Goal: Task Accomplishment & Management: Use online tool/utility

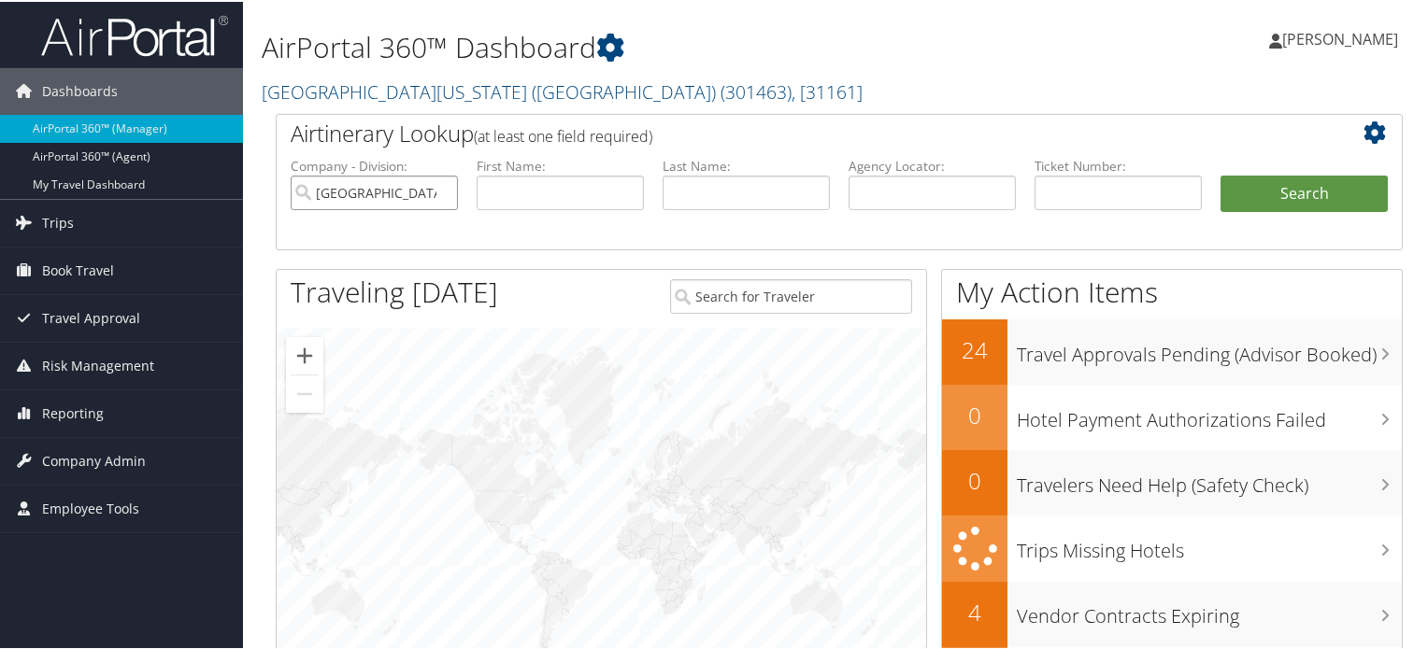
click at [439, 193] on input "University of Southern California (USC)" at bounding box center [374, 191] width 167 height 35
click at [931, 201] on input "text" at bounding box center [931, 191] width 167 height 35
paste input "DPGPYT"
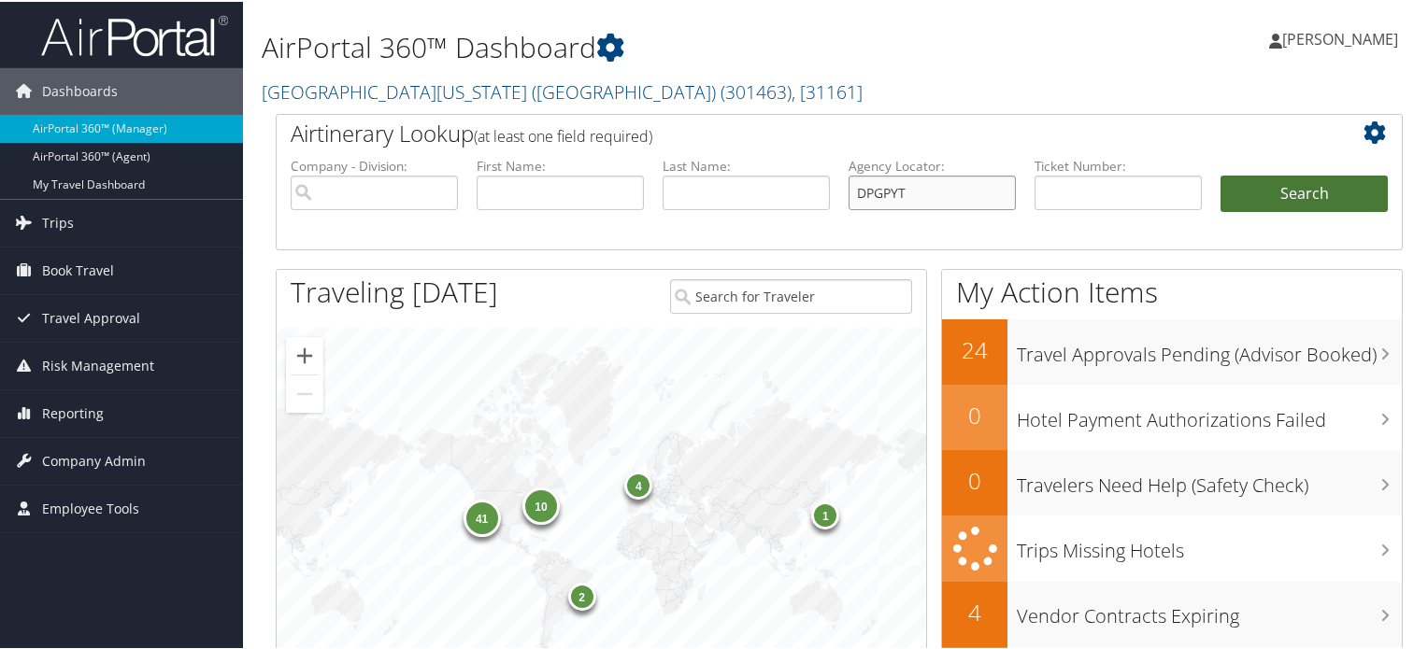
type input "DPGPYT"
click at [1283, 191] on button "Search" at bounding box center [1303, 192] width 167 height 37
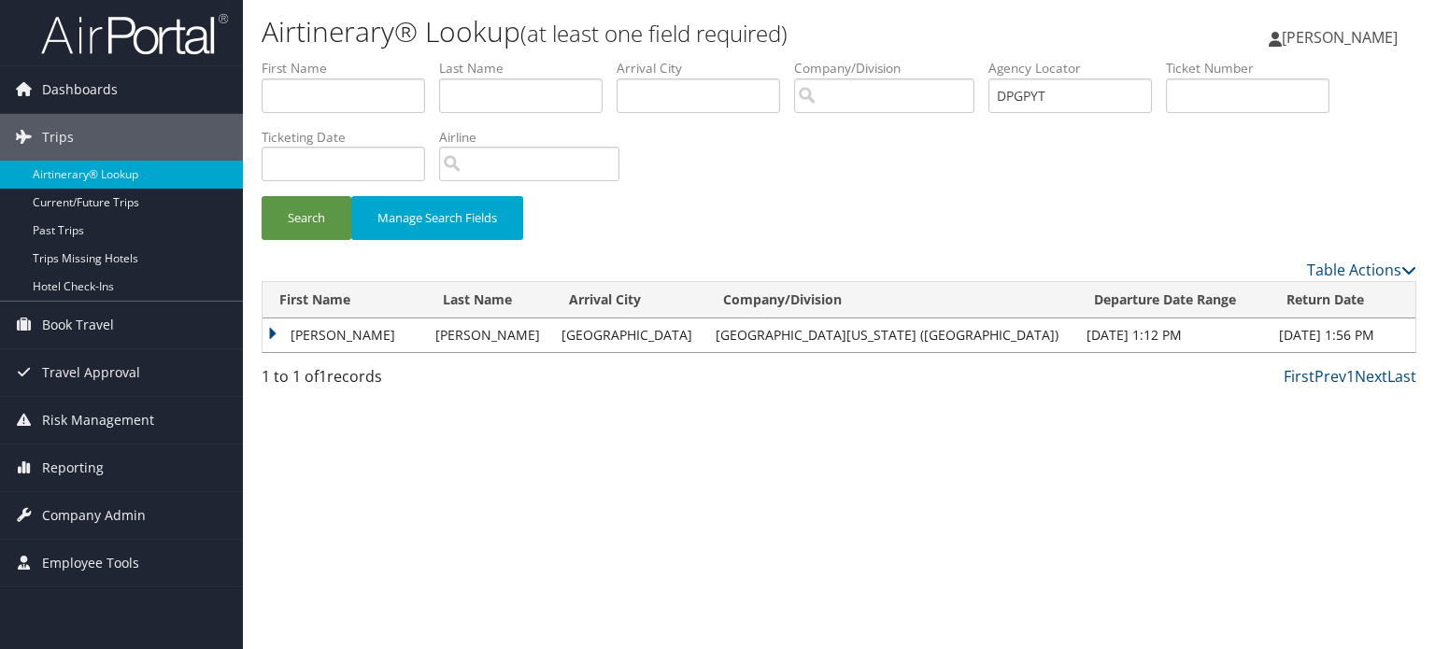
click at [273, 332] on td "CHRISSHONNA GRANT" at bounding box center [345, 336] width 164 height 34
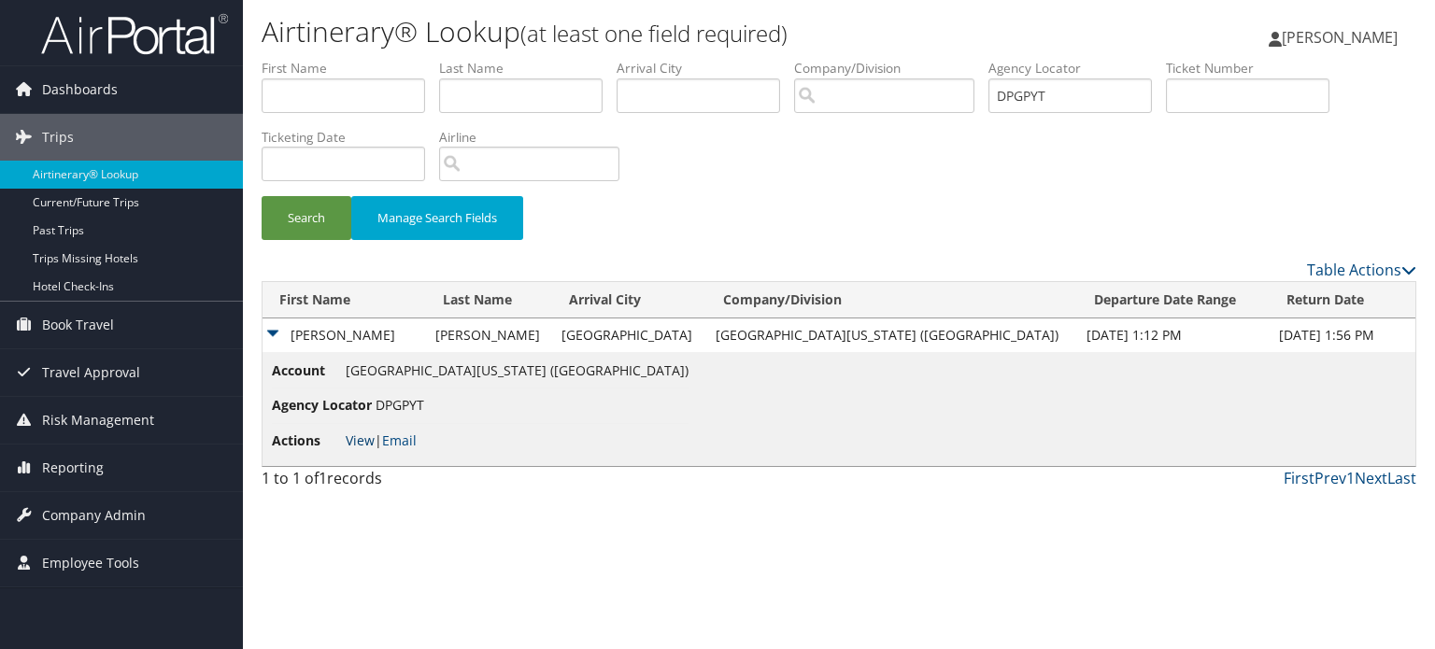
click at [363, 443] on link "View" at bounding box center [360, 441] width 29 height 18
click at [1068, 97] on input "DPGPYT" at bounding box center [1070, 95] width 164 height 35
paste input "V2R"
type input "DPGV2R"
click at [311, 205] on button "Search" at bounding box center [307, 218] width 90 height 44
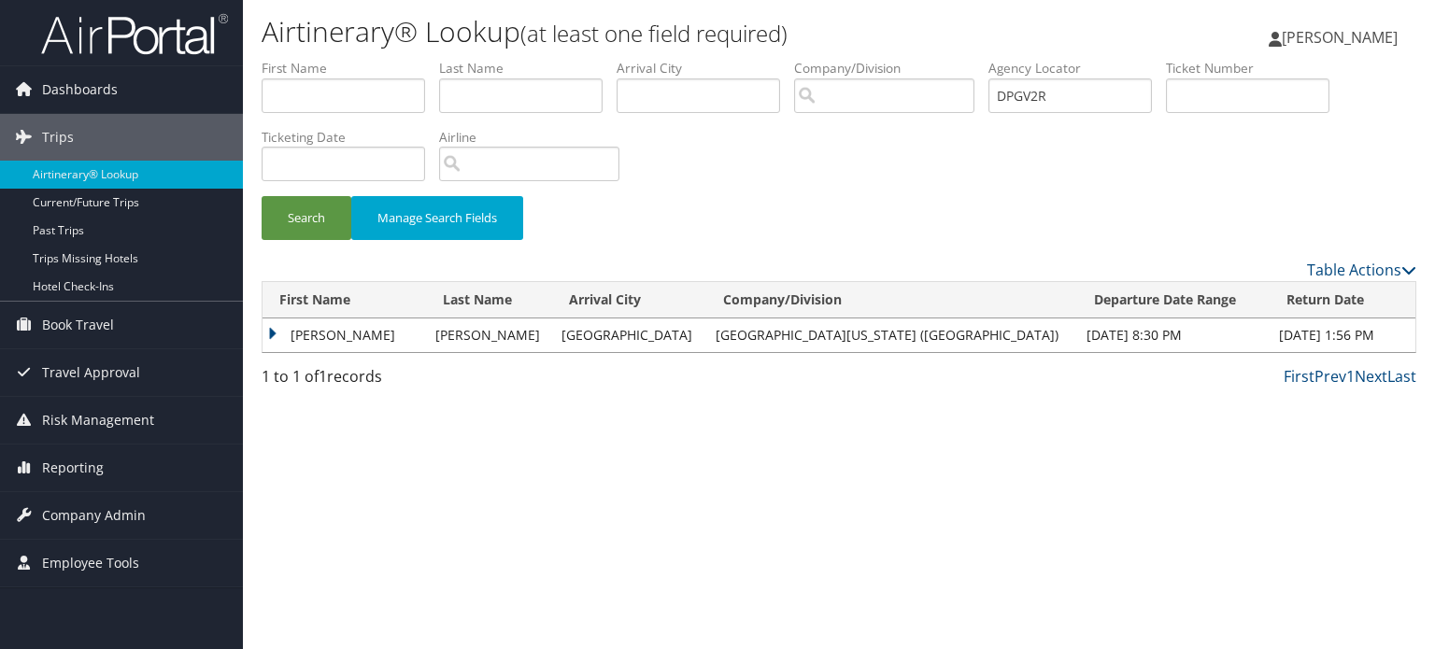
click at [266, 339] on td "GEORGE JOSEPH" at bounding box center [345, 336] width 164 height 34
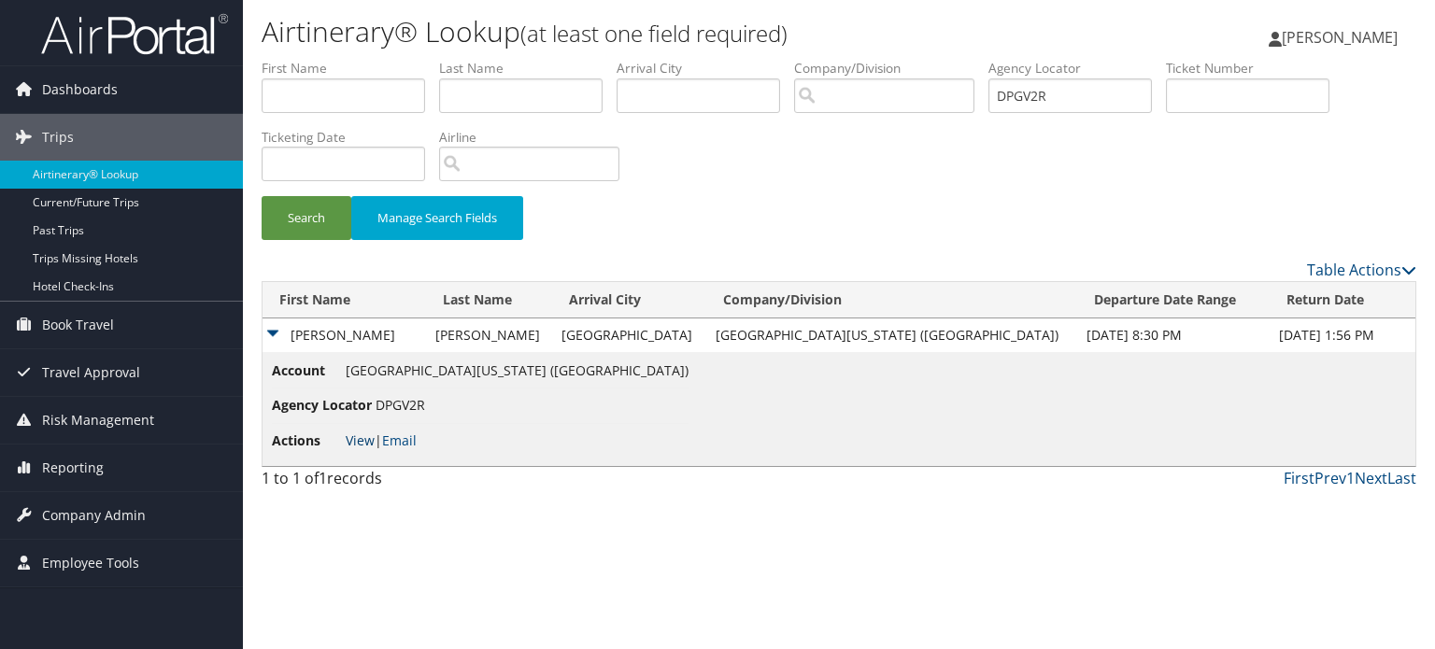
click at [357, 441] on link "View" at bounding box center [360, 441] width 29 height 18
click at [1092, 107] on input "DPGV2R" at bounding box center [1070, 95] width 164 height 35
paste input "YD7"
click at [321, 217] on button "Search" at bounding box center [307, 218] width 90 height 44
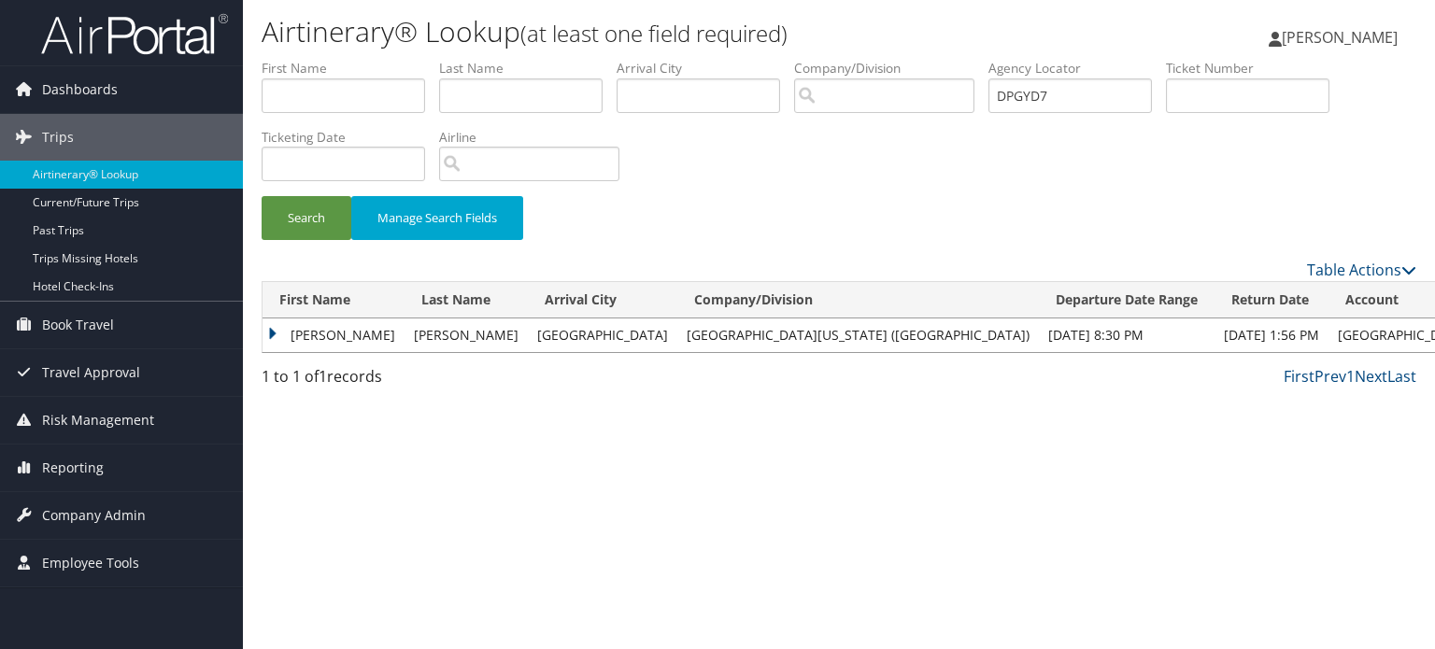
click at [267, 338] on td "SIMONE" at bounding box center [334, 336] width 142 height 34
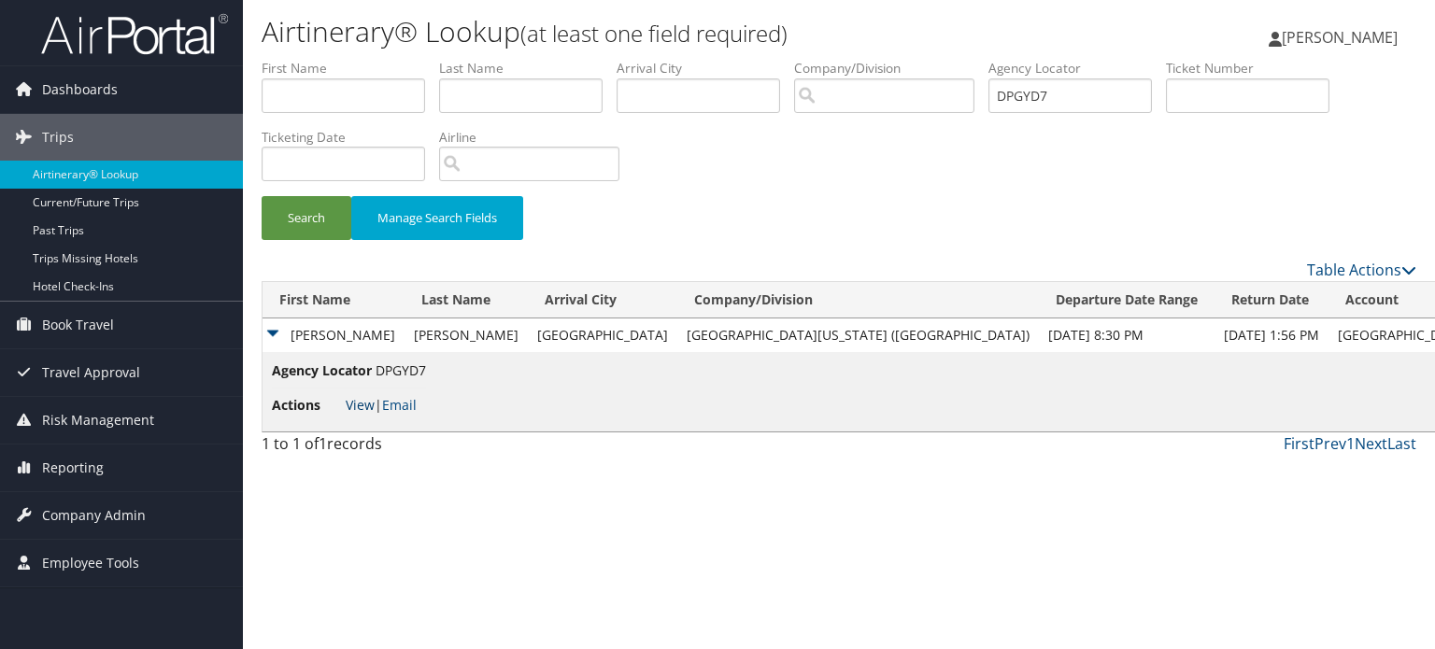
click at [354, 405] on link "View" at bounding box center [360, 405] width 29 height 18
click at [1042, 99] on input "DPGYD7" at bounding box center [1070, 95] width 164 height 35
paste input "H1K8"
click at [325, 226] on button "Search" at bounding box center [307, 218] width 90 height 44
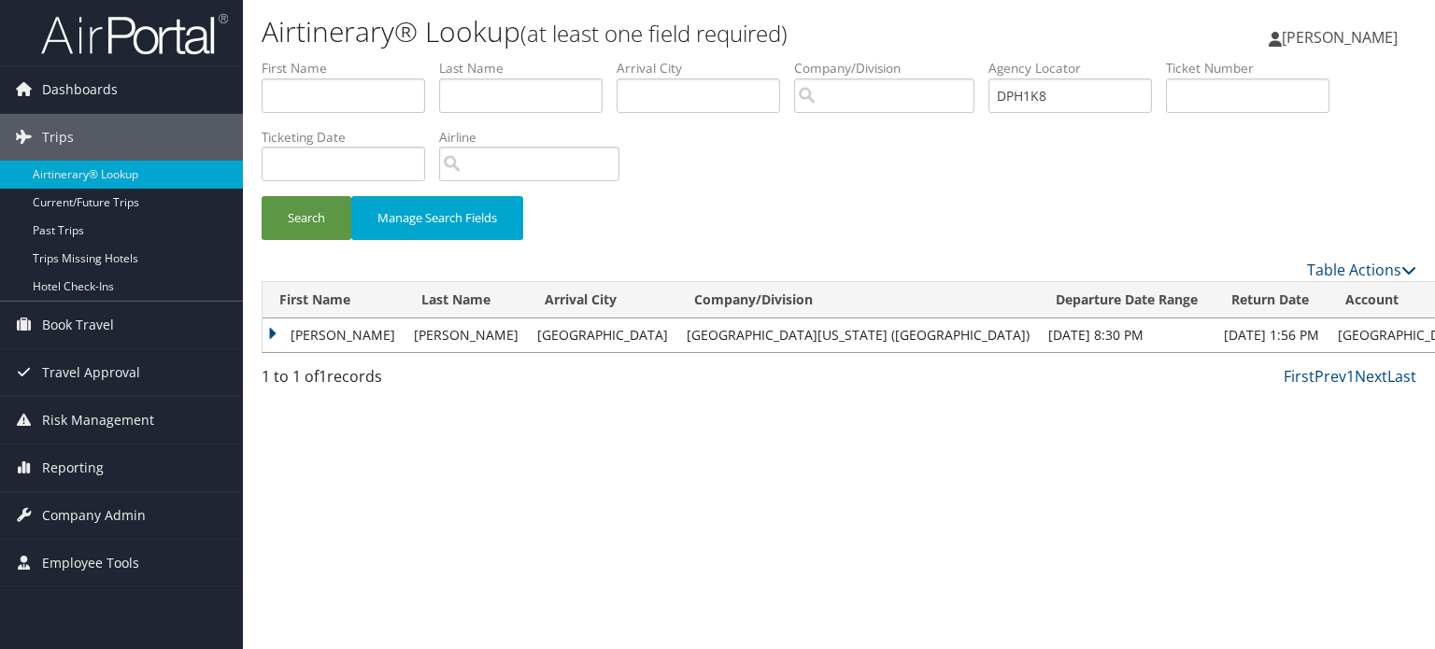
click at [267, 335] on td "LINA" at bounding box center [334, 336] width 142 height 34
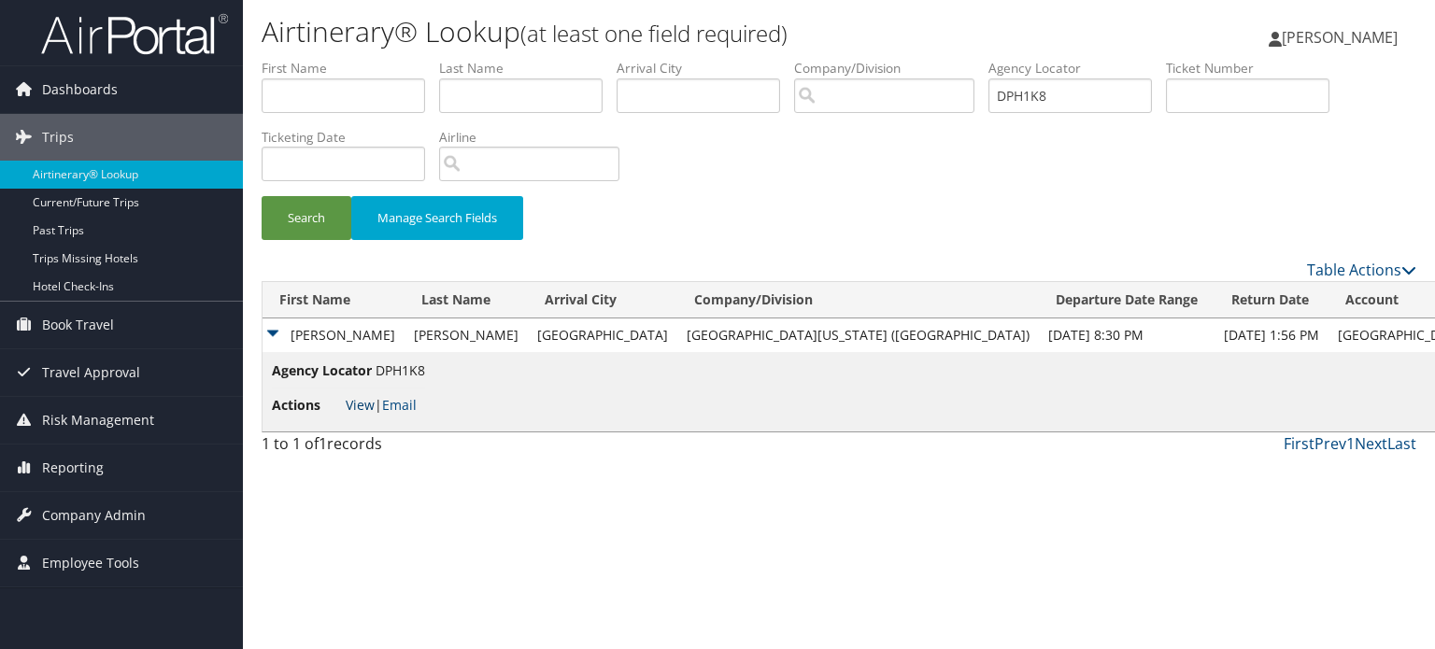
click at [359, 407] on link "View" at bounding box center [360, 405] width 29 height 18
click at [1062, 97] on input "DPH1K8" at bounding box center [1070, 95] width 164 height 35
paste input "3ZY"
click at [283, 229] on button "Search" at bounding box center [307, 218] width 90 height 44
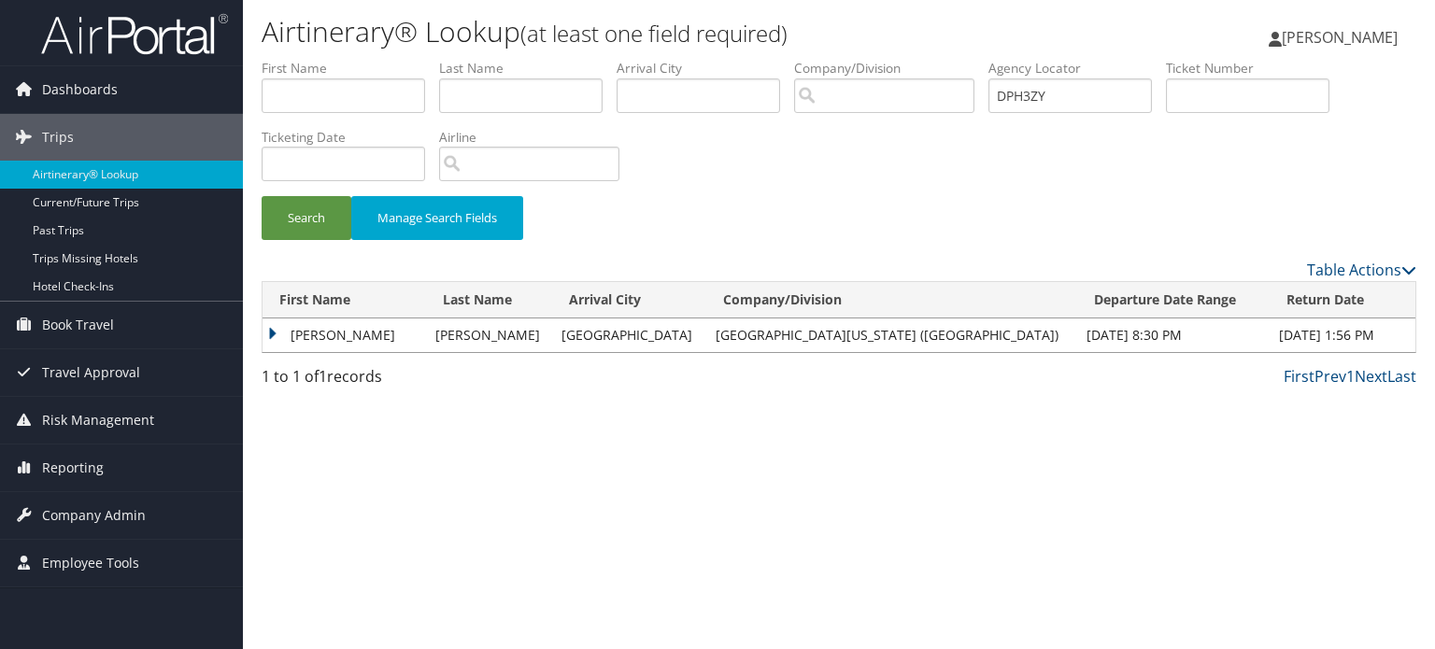
click at [269, 333] on td "DANIELA ROCHA" at bounding box center [345, 336] width 164 height 34
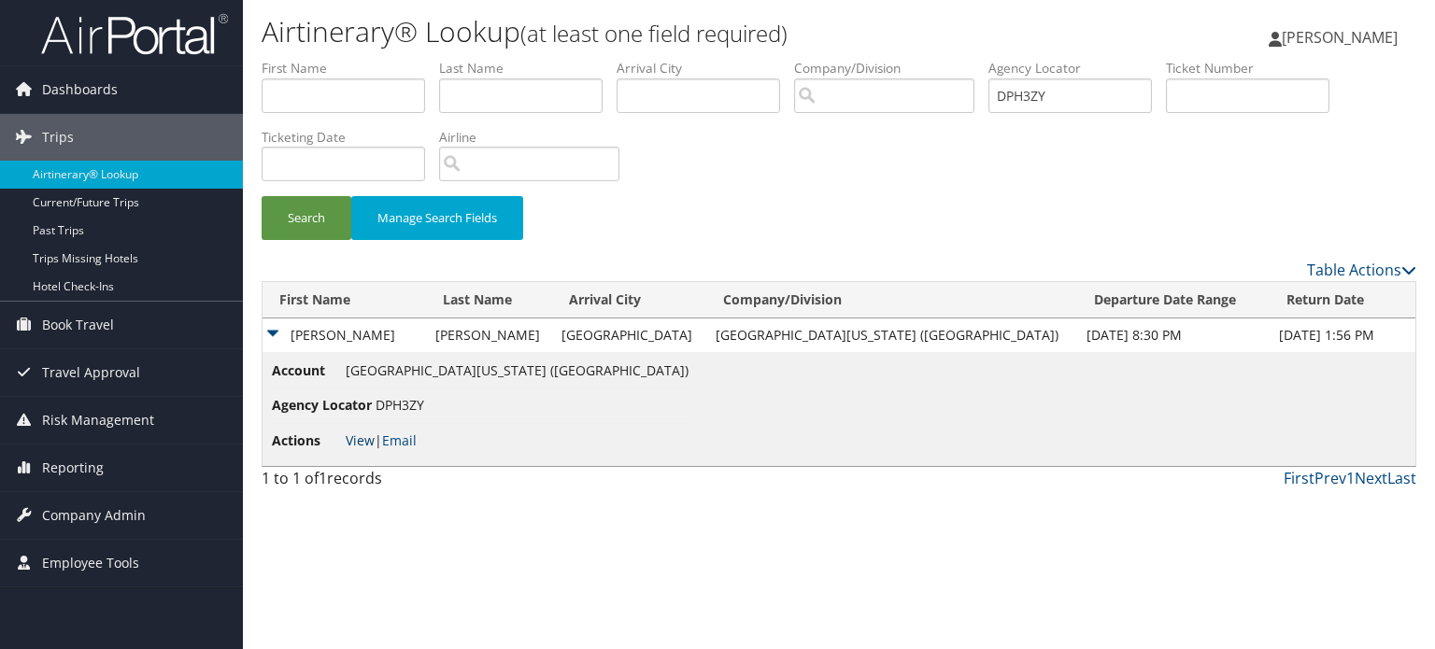
click at [355, 444] on link "View" at bounding box center [360, 441] width 29 height 18
click at [1106, 99] on input "DPH3ZY" at bounding box center [1070, 95] width 164 height 35
paste input "59H"
click at [303, 215] on button "Search" at bounding box center [307, 218] width 90 height 44
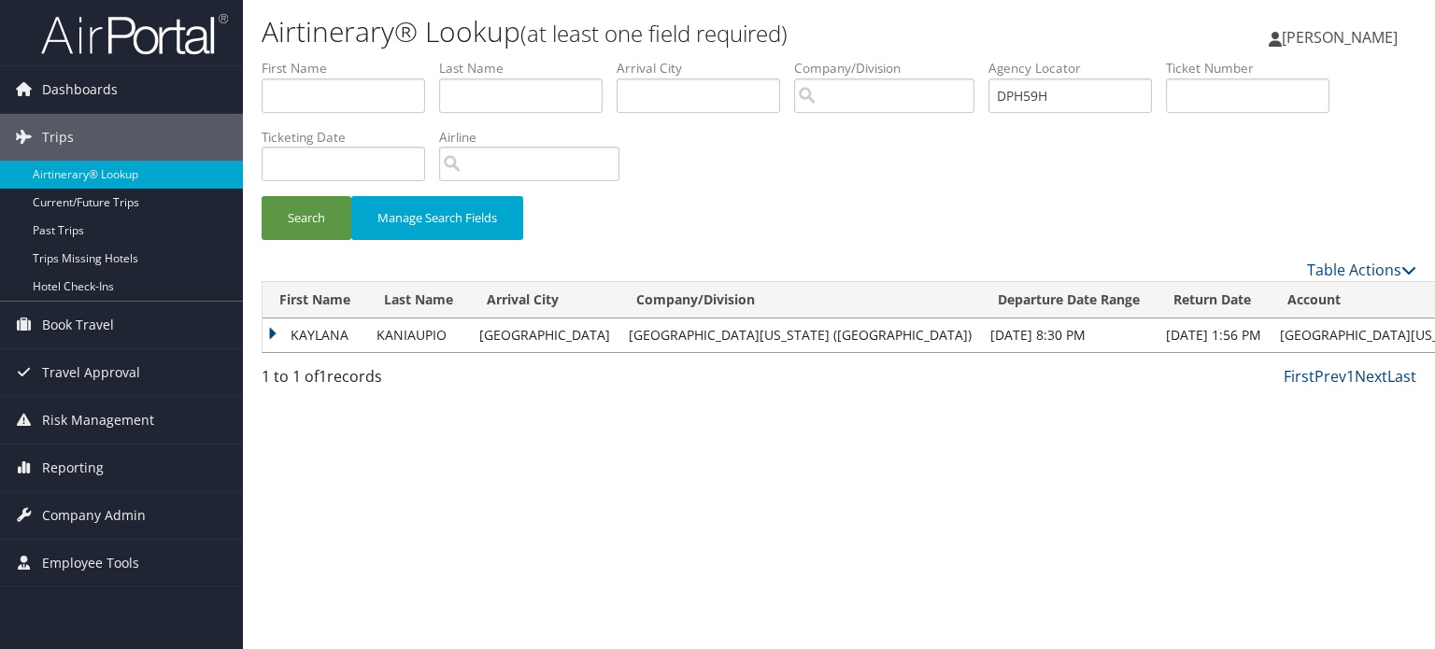
click at [270, 330] on td "KAYLANA" at bounding box center [315, 336] width 105 height 34
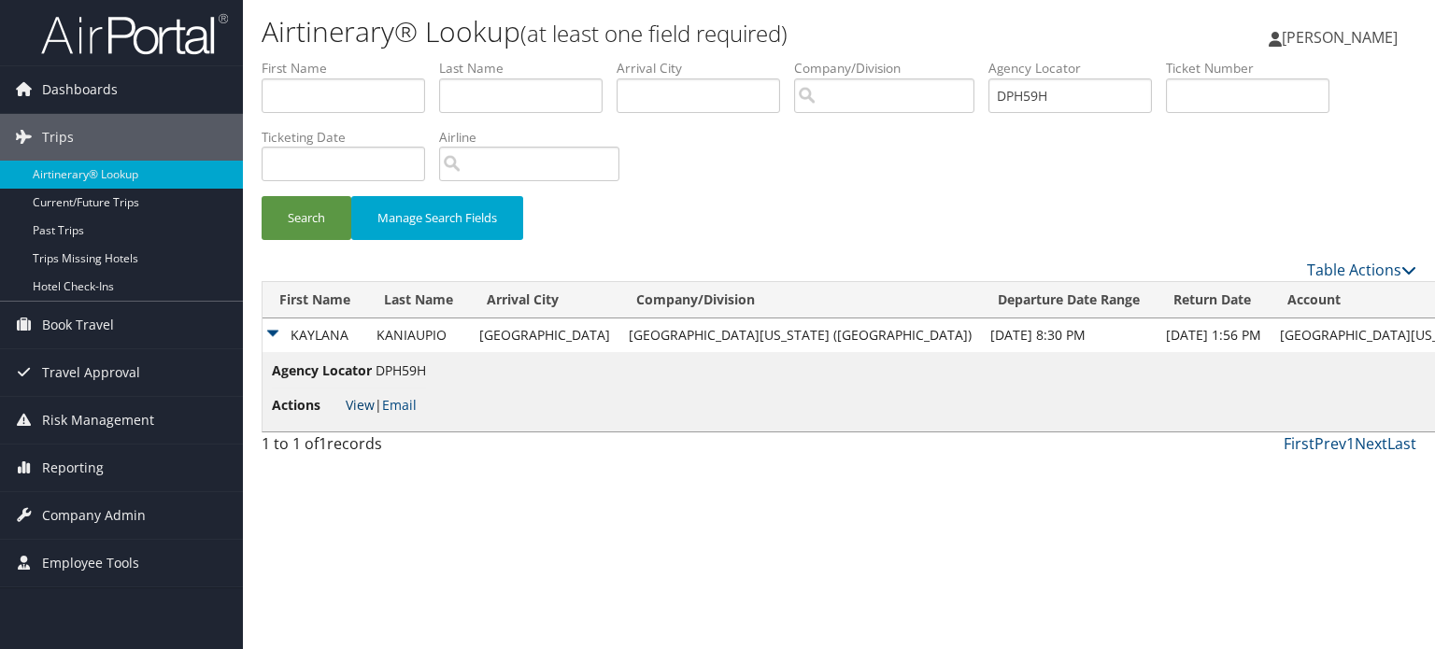
click at [362, 406] on link "View" at bounding box center [360, 405] width 29 height 18
click at [1088, 89] on input "DPH59H" at bounding box center [1070, 95] width 164 height 35
paste input "68X"
click at [297, 210] on button "Search" at bounding box center [307, 218] width 90 height 44
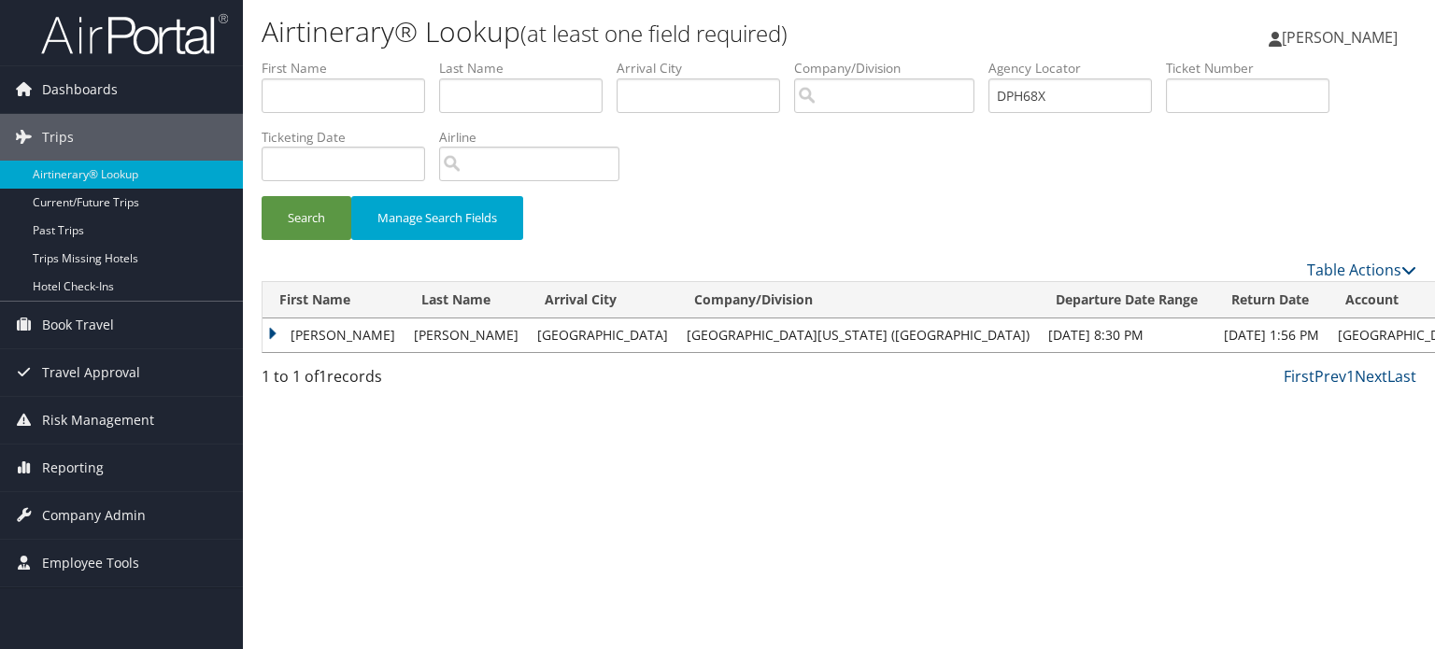
click at [273, 332] on td "NIKKI" at bounding box center [334, 336] width 142 height 34
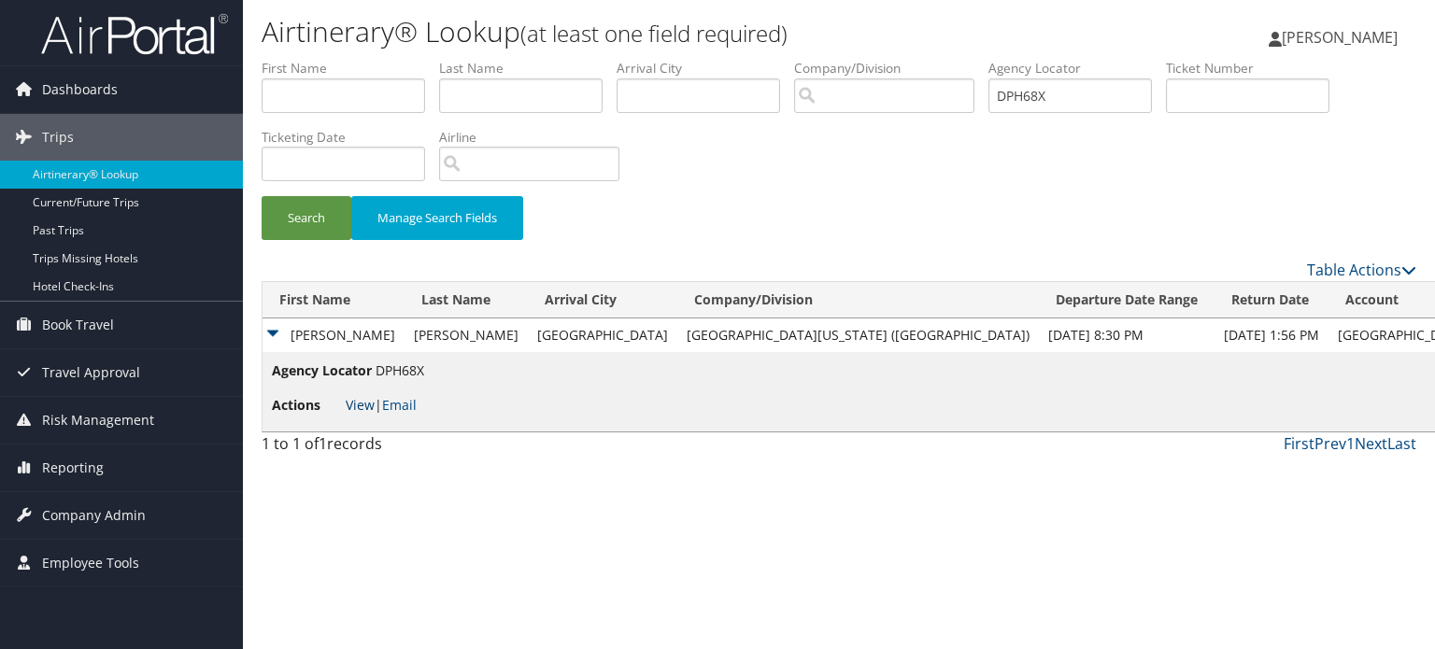
click at [363, 405] on link "View" at bounding box center [360, 405] width 29 height 18
click at [1055, 100] on input "DPH68X" at bounding box center [1070, 95] width 164 height 35
paste input "7MP"
click at [340, 215] on button "Search" at bounding box center [307, 218] width 90 height 44
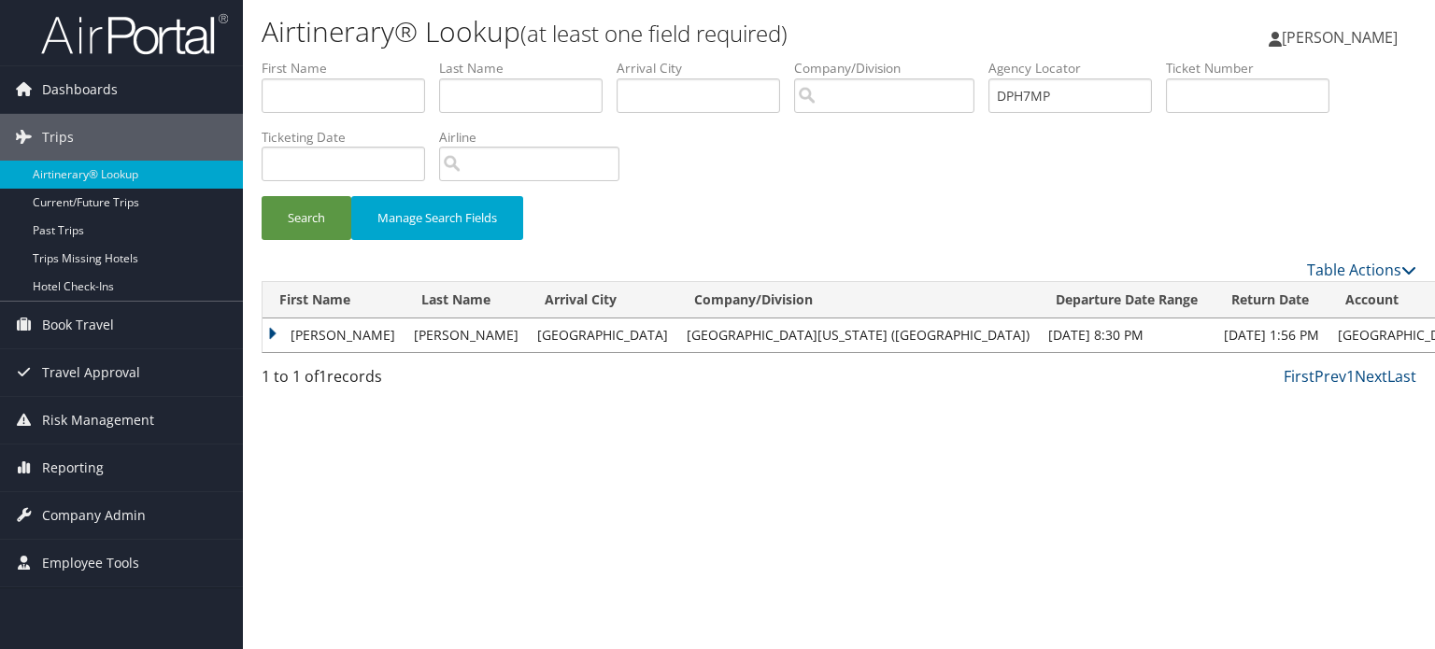
click at [280, 341] on td "LUIS" at bounding box center [334, 336] width 142 height 34
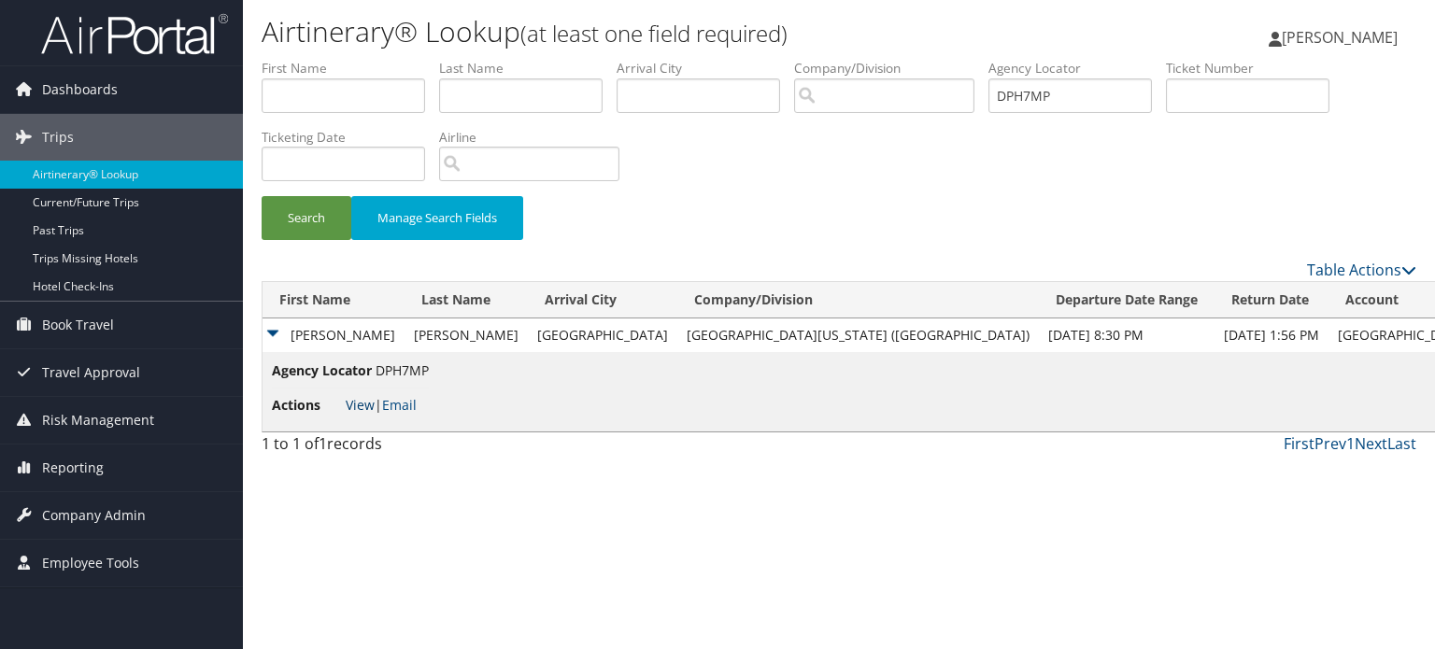
click at [355, 402] on link "View" at bounding box center [360, 405] width 29 height 18
click at [1114, 89] on input "DPH7MP" at bounding box center [1070, 95] width 164 height 35
paste input "DPHFQX"
click at [304, 223] on button "Search" at bounding box center [307, 218] width 90 height 44
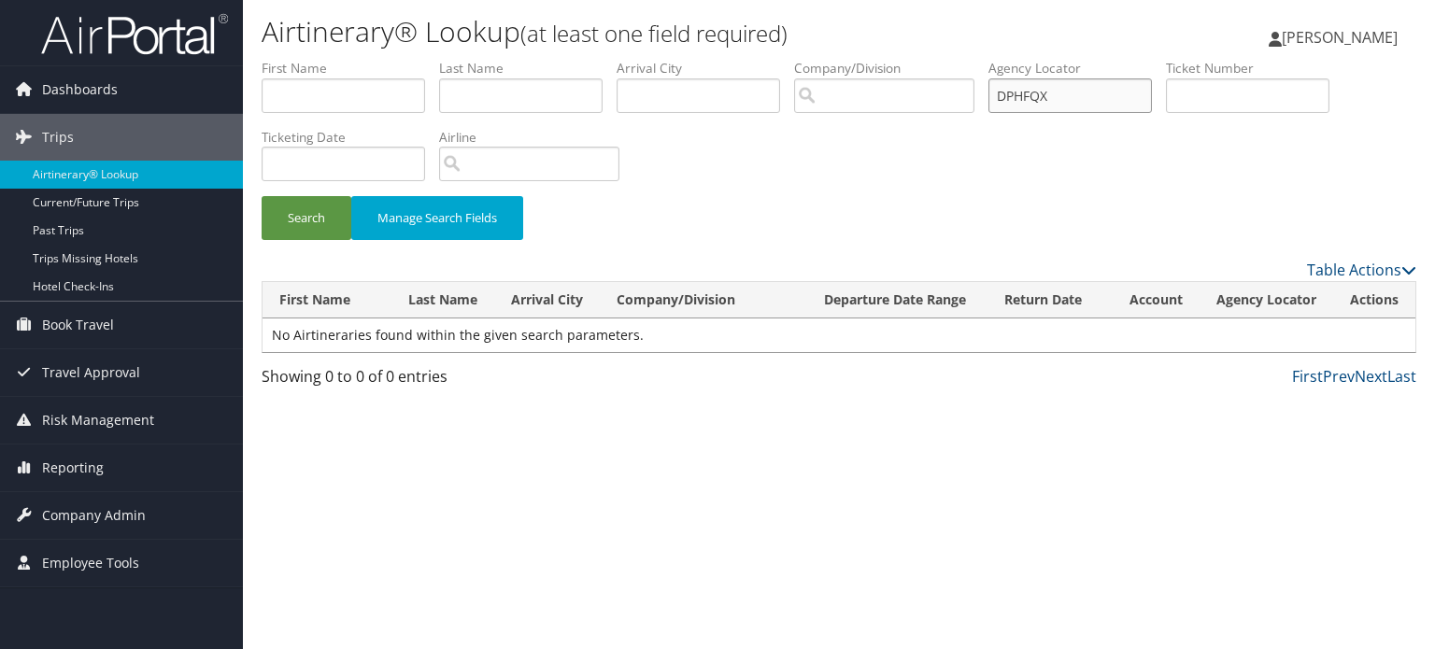
drag, startPoint x: 1086, startPoint y: 92, endPoint x: 964, endPoint y: 107, distance: 122.5
click at [964, 59] on ul "First Name Last Name Departure City Arrival City Company/Division Airport/City …" at bounding box center [839, 59] width 1155 height 0
paste input "text"
click at [1012, 95] on input "DPHFQX" at bounding box center [1070, 95] width 164 height 35
click at [321, 216] on button "Search" at bounding box center [307, 218] width 90 height 44
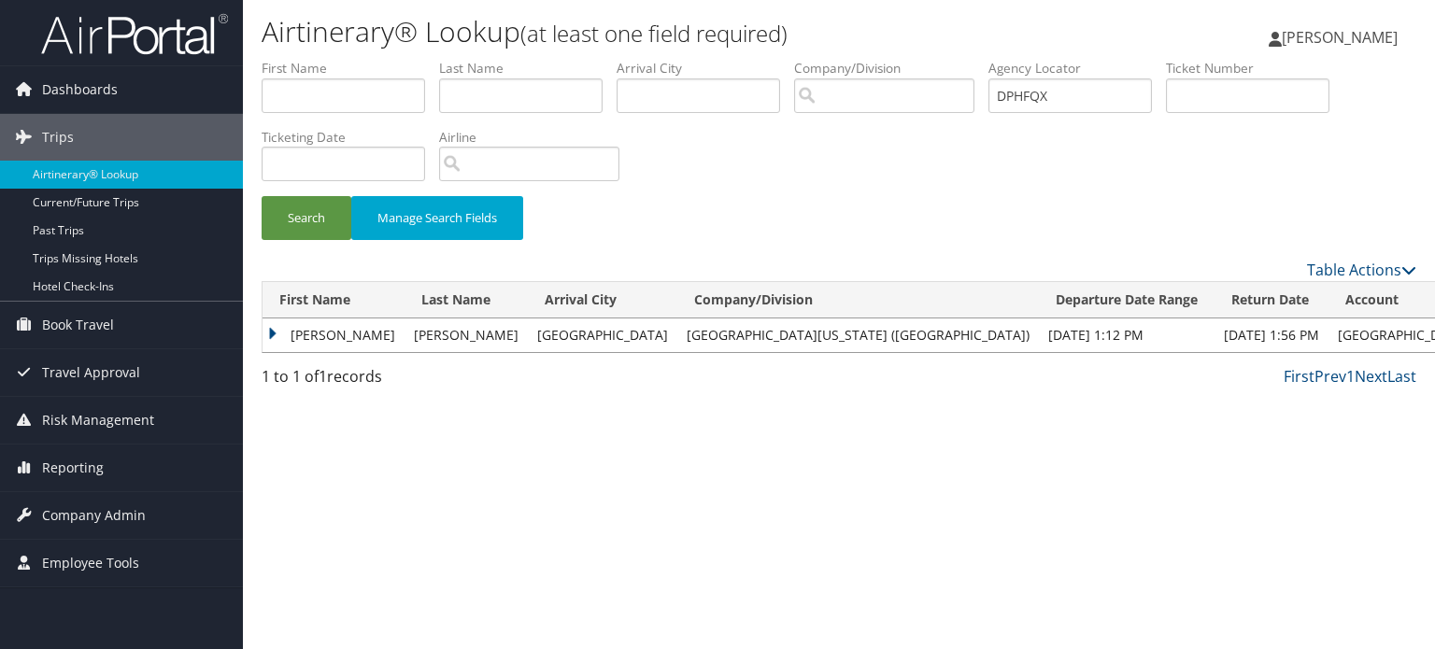
click at [280, 331] on td "GLORIA" at bounding box center [334, 336] width 142 height 34
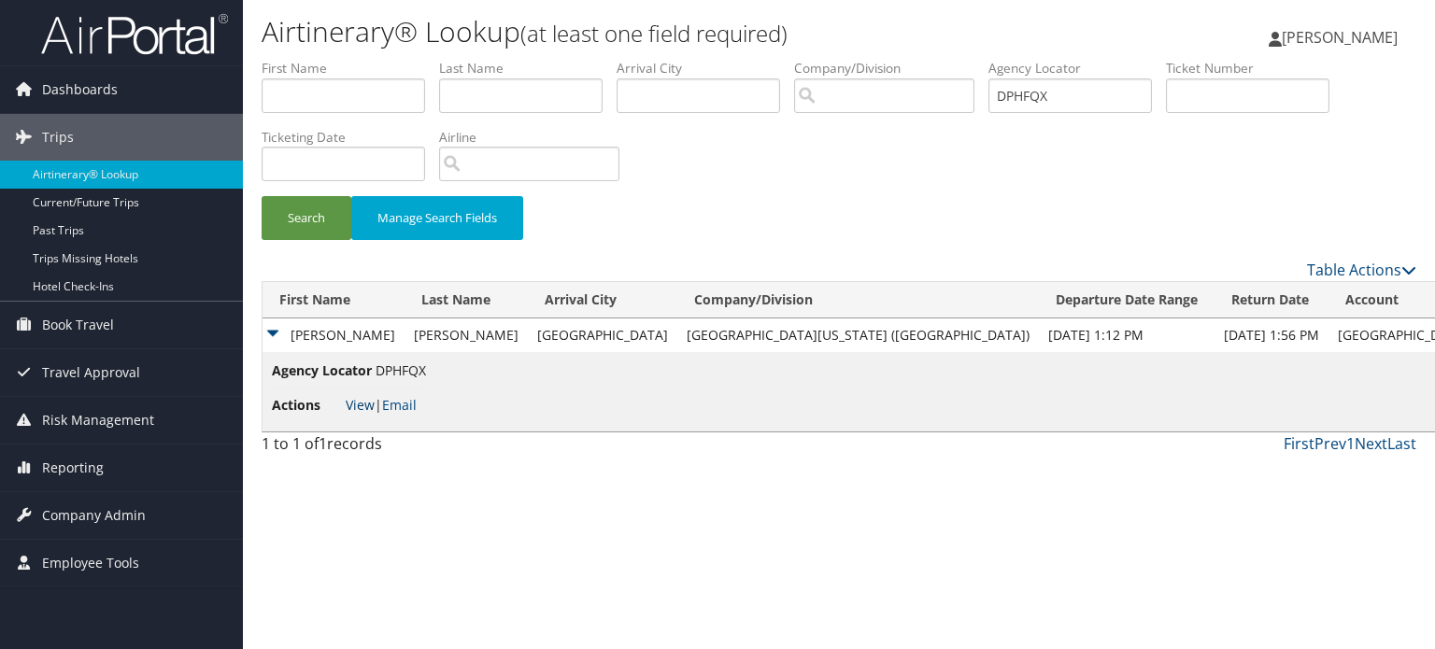
click at [359, 404] on link "View" at bounding box center [360, 405] width 29 height 18
drag, startPoint x: 1090, startPoint y: 96, endPoint x: 870, endPoint y: 98, distance: 220.5
click at [871, 59] on ul "First Name Last Name Departure City Arrival City Company/Division Airport/City …" at bounding box center [839, 59] width 1155 height 0
paste input "J4Q"
click at [310, 212] on button "Search" at bounding box center [307, 218] width 90 height 44
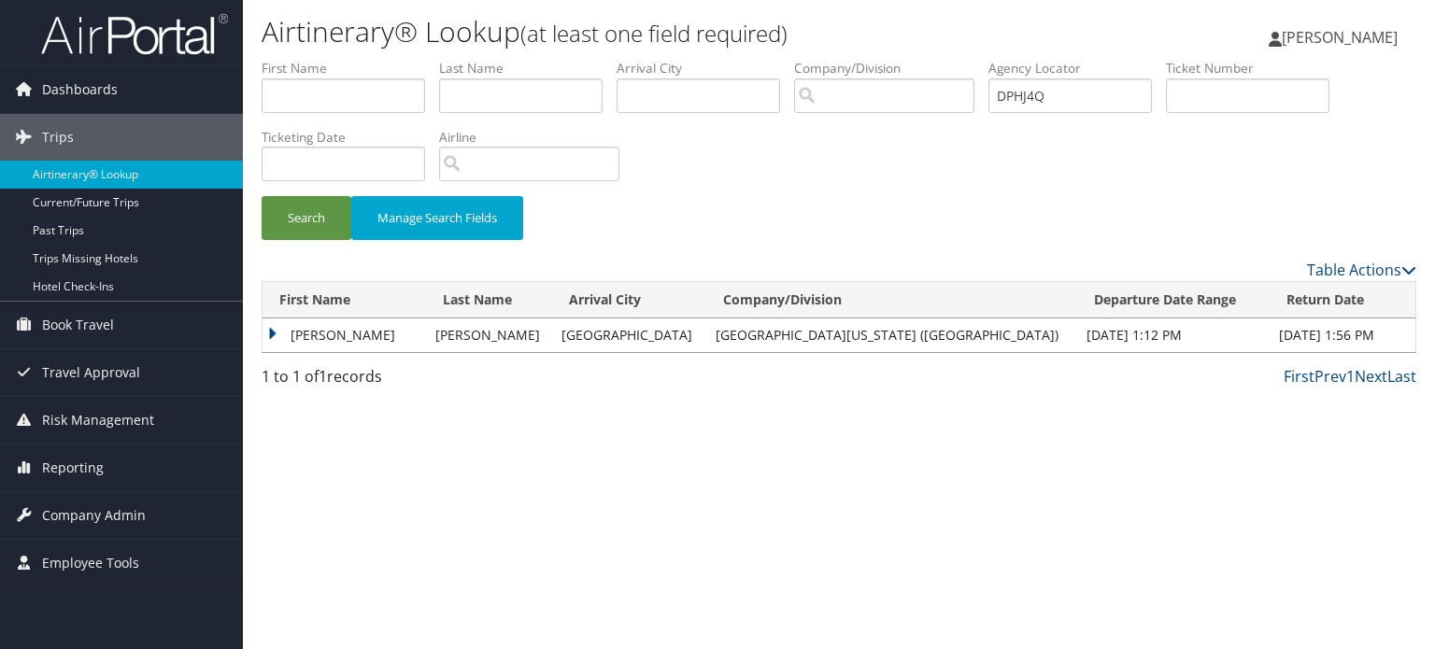
click at [269, 335] on td "MARIA CAROLINAZENSEN" at bounding box center [345, 336] width 164 height 34
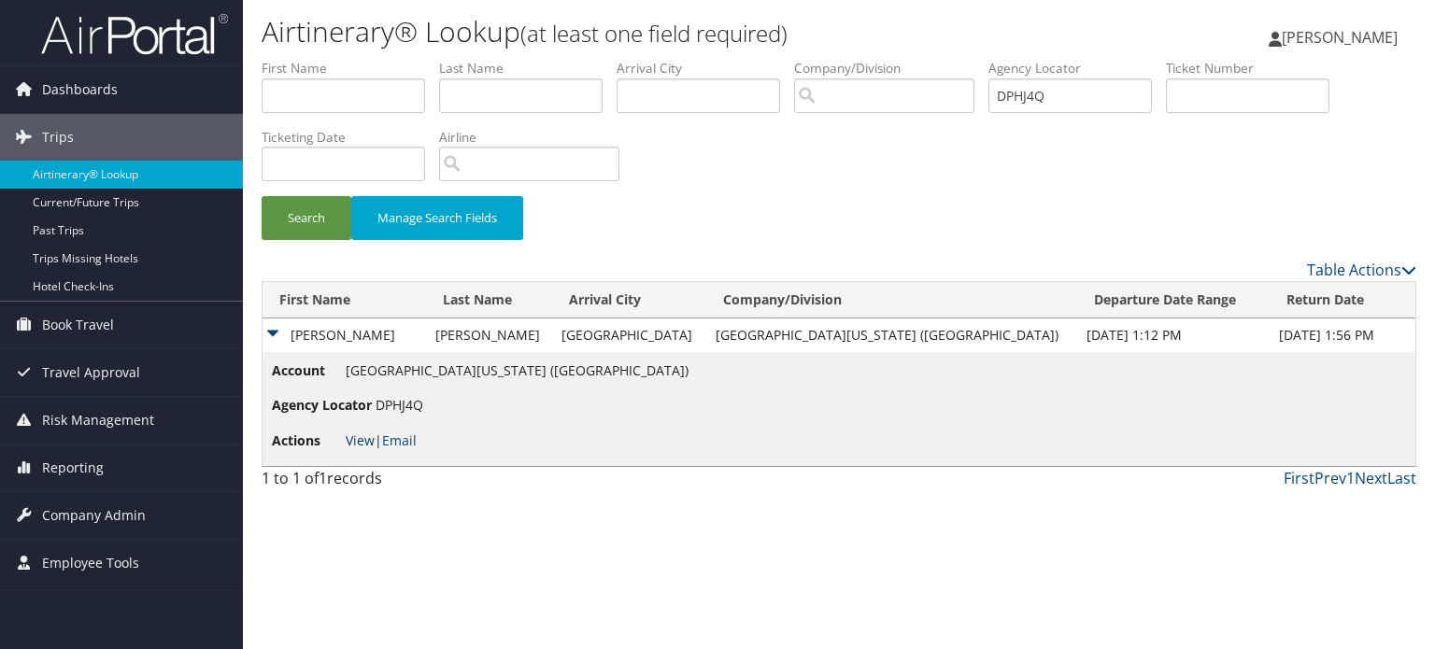
click at [351, 437] on link "View" at bounding box center [360, 441] width 29 height 18
drag, startPoint x: 1012, startPoint y: 101, endPoint x: 893, endPoint y: 120, distance: 120.1
click at [901, 59] on ul "First Name Last Name Departure City Arrival City Company/Division Airport/City …" at bounding box center [839, 59] width 1155 height 0
paste input "KXR"
click at [325, 212] on button "Search" at bounding box center [307, 218] width 90 height 44
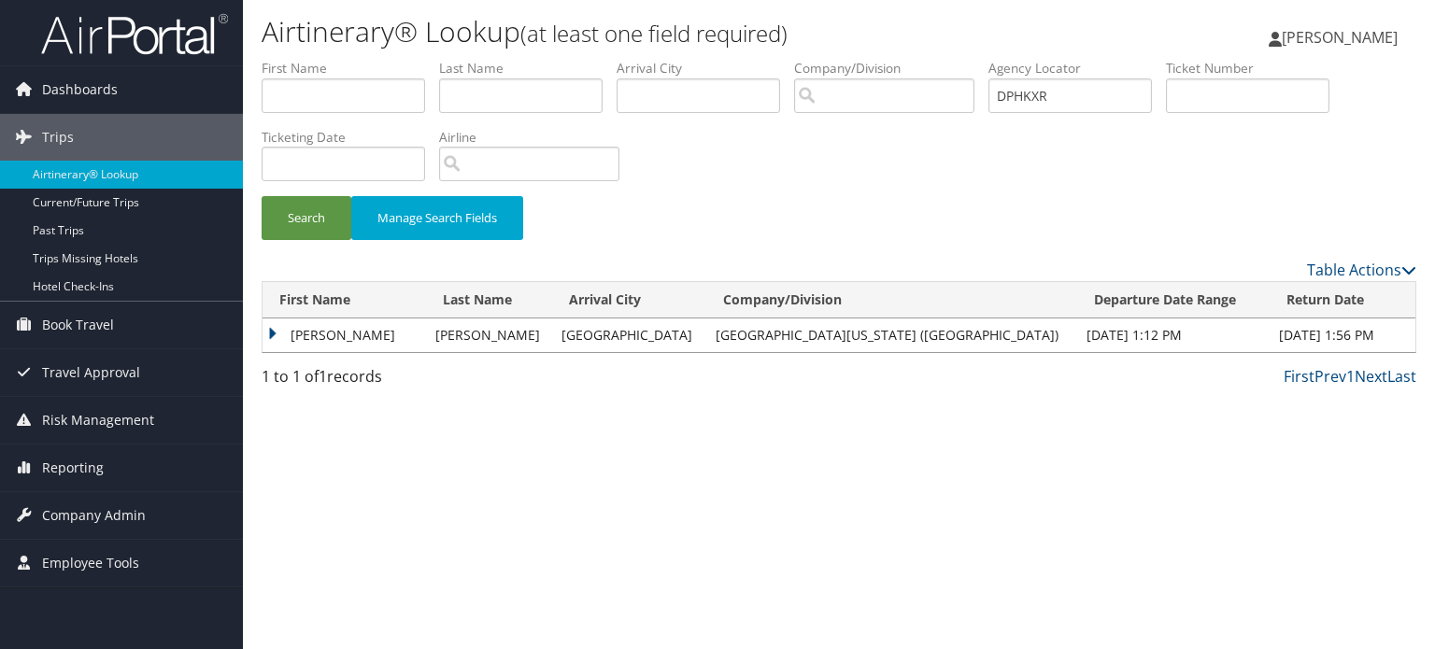
click at [269, 334] on td "ARIEL ROCHELLE" at bounding box center [345, 336] width 164 height 34
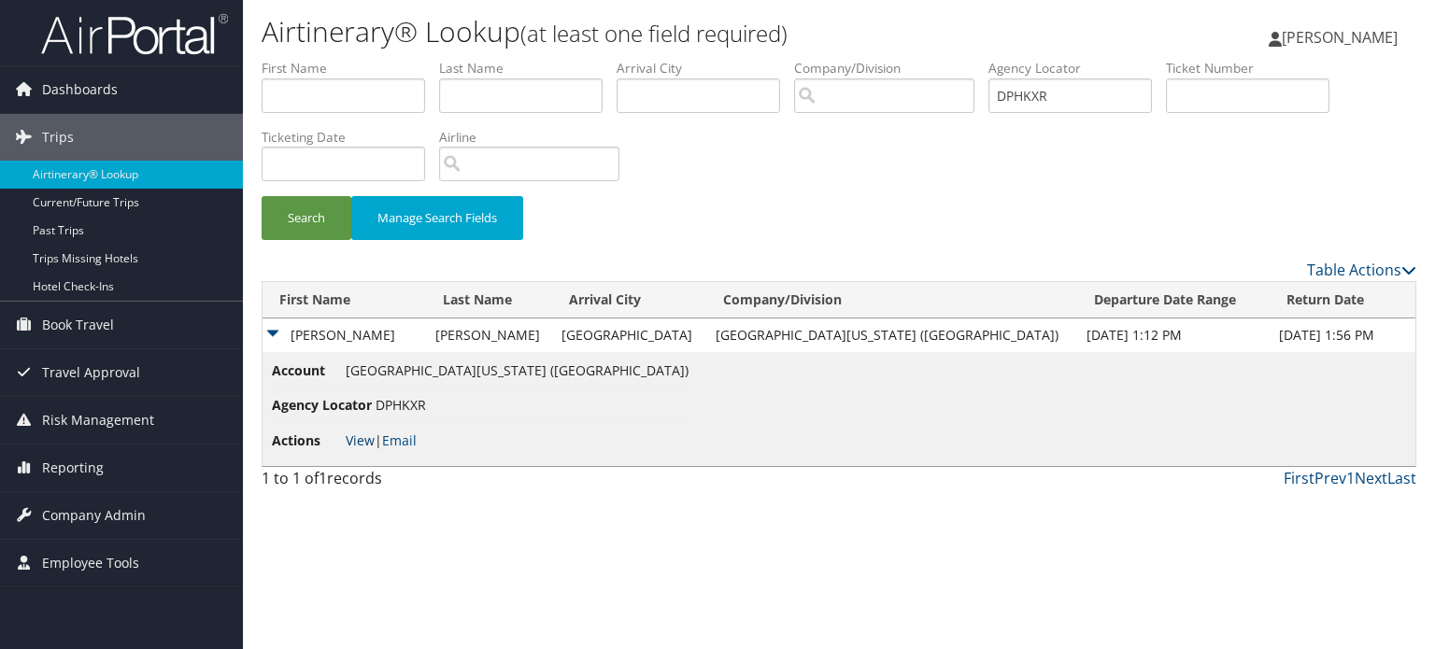
click at [354, 441] on link "View" at bounding box center [360, 441] width 29 height 18
drag, startPoint x: 1117, startPoint y: 91, endPoint x: 940, endPoint y: 92, distance: 177.5
click at [940, 59] on ul "First Name Last Name Departure City Arrival City Company/Division Airport/City …" at bounding box center [839, 59] width 1155 height 0
paste input "LRP"
click at [336, 213] on button "Search" at bounding box center [307, 218] width 90 height 44
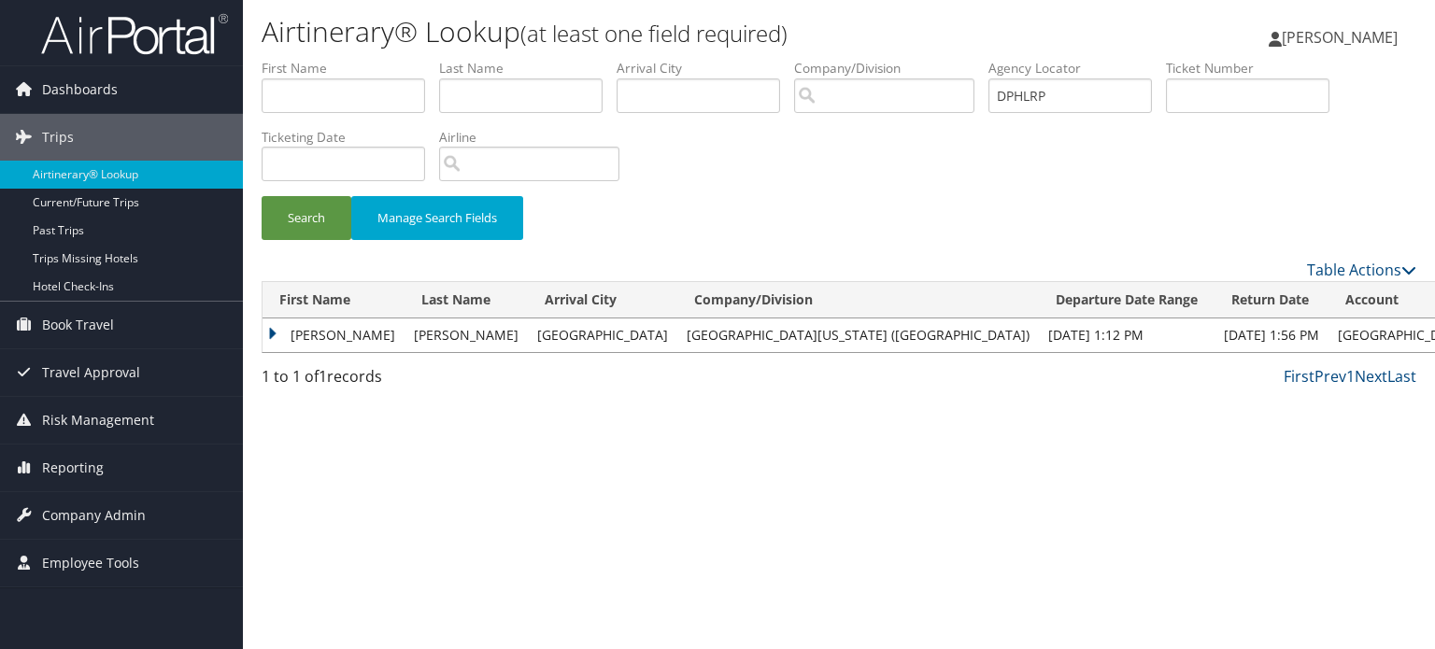
click at [280, 335] on td "REGINA" at bounding box center [334, 336] width 142 height 34
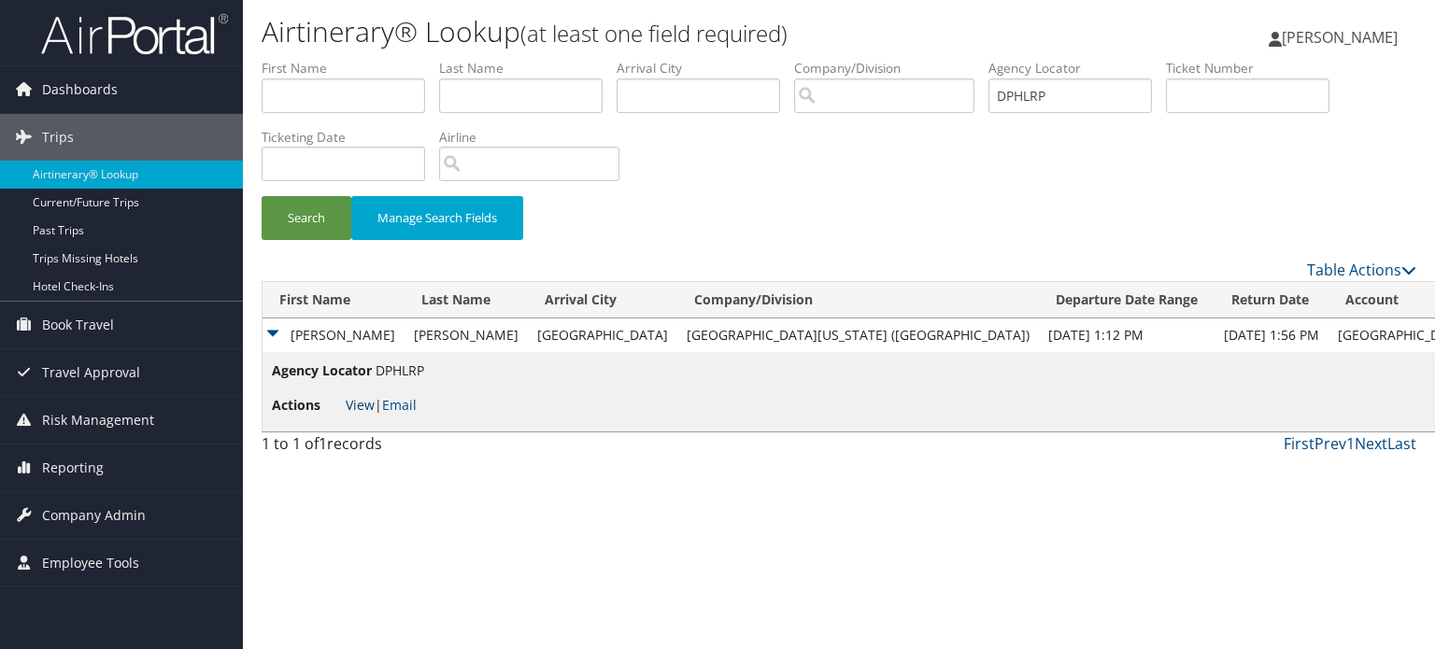
click at [363, 403] on link "View" at bounding box center [360, 405] width 29 height 18
drag, startPoint x: 1093, startPoint y: 90, endPoint x: 822, endPoint y: 91, distance: 271.0
click at [822, 59] on ul "First Name Last Name Departure City Arrival City Company/Division Airport/City …" at bounding box center [839, 59] width 1155 height 0
paste input "MVT"
click at [294, 220] on button "Search" at bounding box center [307, 218] width 90 height 44
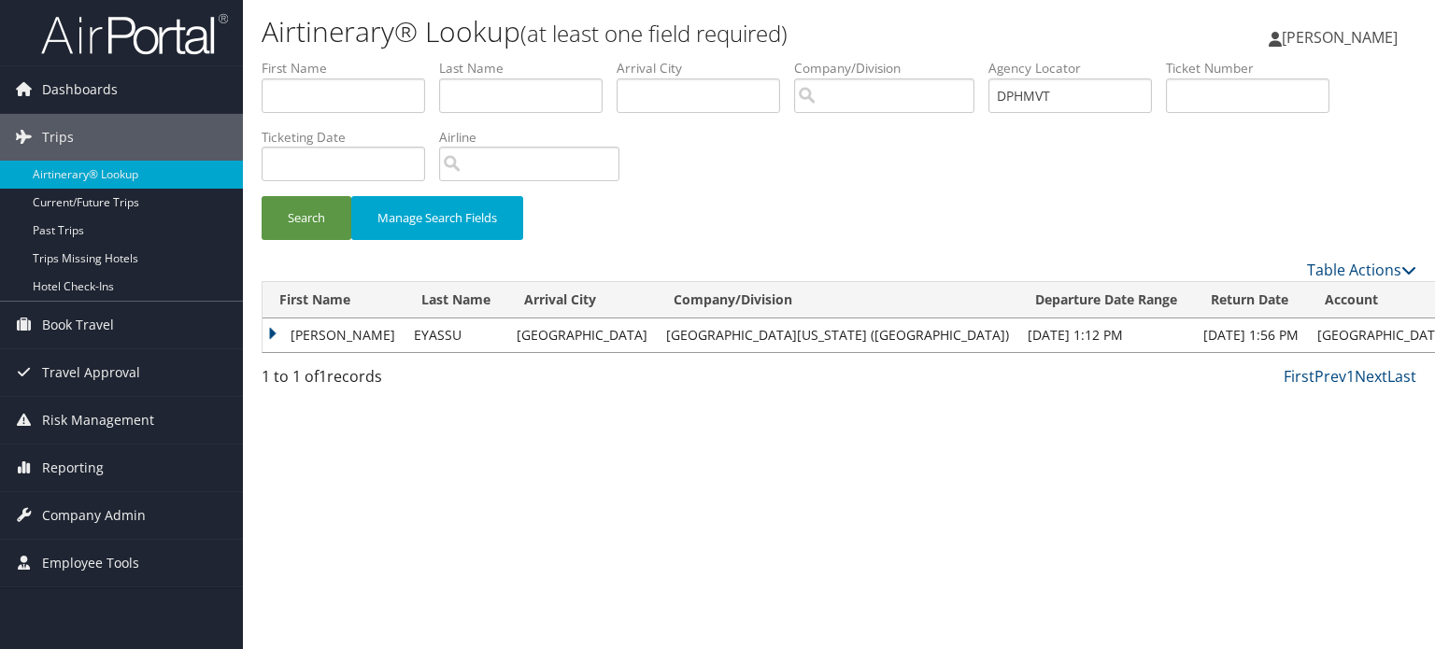
click at [270, 339] on td "SARA" at bounding box center [334, 336] width 142 height 34
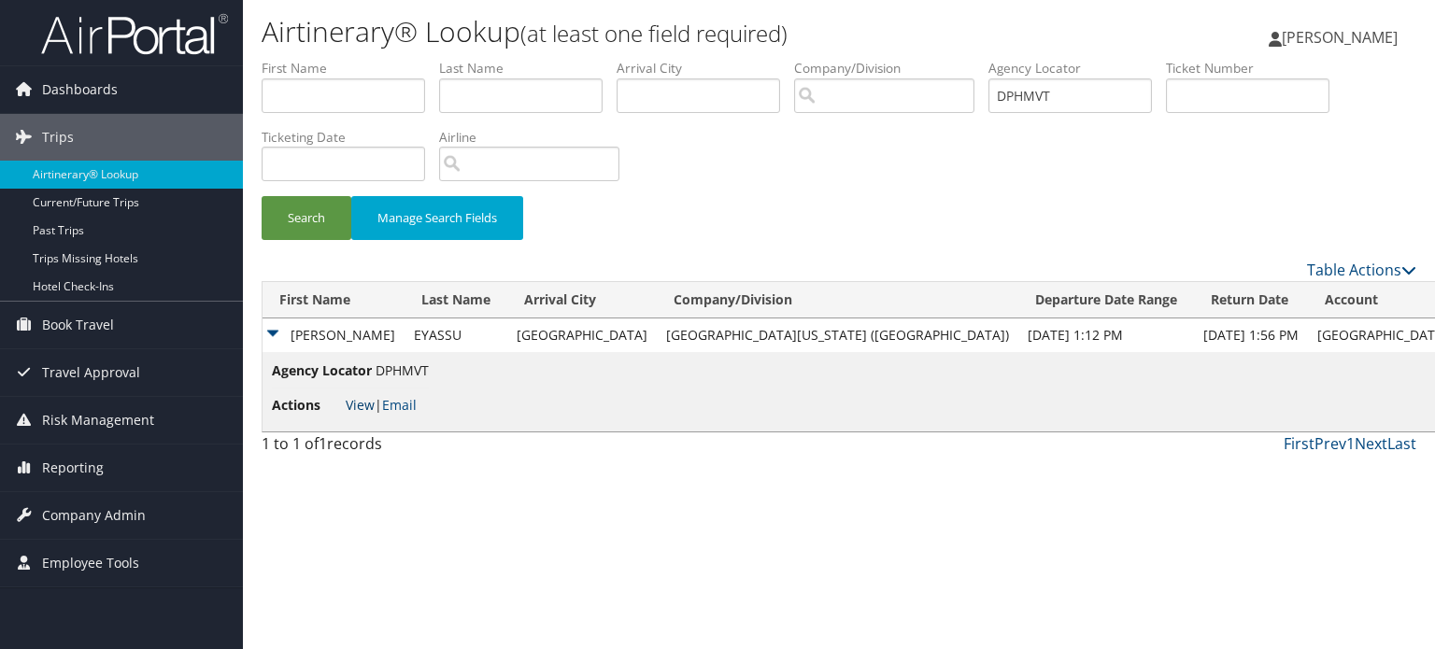
click at [355, 401] on link "View" at bounding box center [360, 405] width 29 height 18
drag, startPoint x: 1113, startPoint y: 92, endPoint x: 882, endPoint y: 107, distance: 231.3
click at [882, 59] on ul "First Name Last Name Departure City Arrival City Company/Division Airport/City …" at bounding box center [839, 59] width 1155 height 0
paste input "KXR"
type input "DPHKXR"
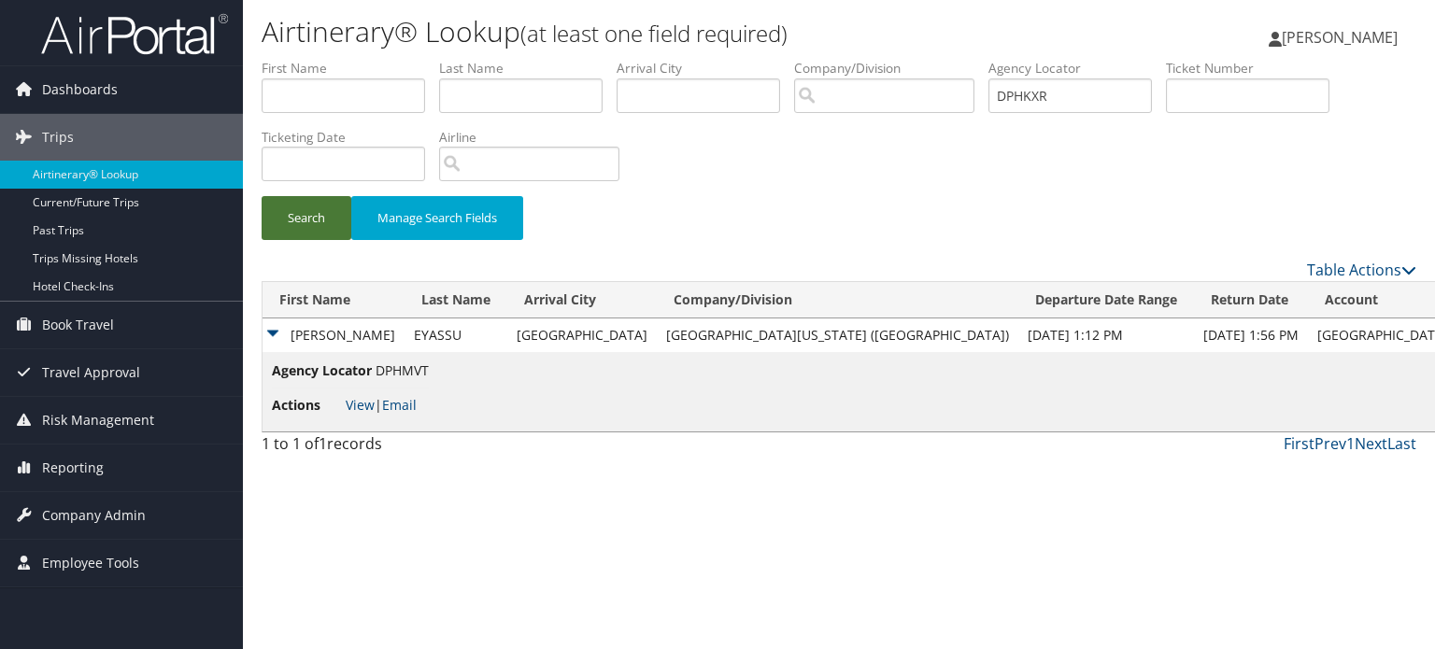
click at [303, 219] on button "Search" at bounding box center [307, 218] width 90 height 44
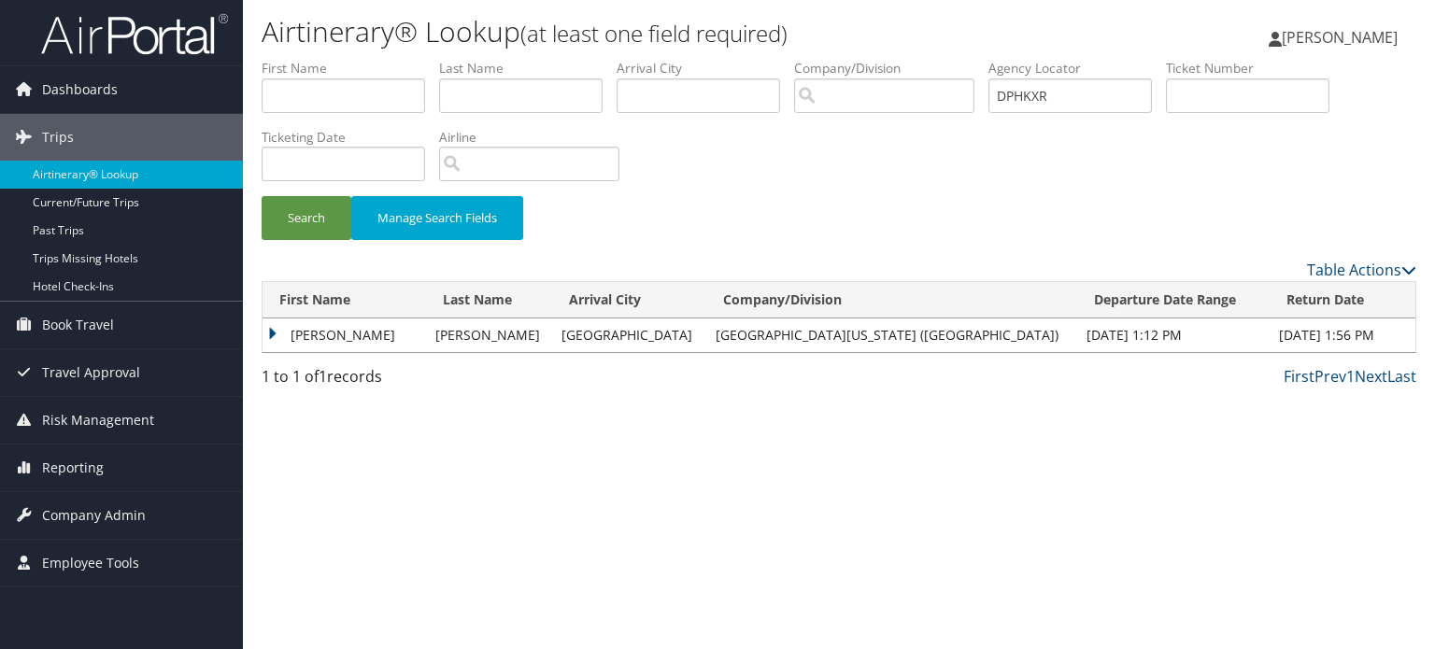
click at [273, 327] on td "ARIEL ROCHELLE" at bounding box center [345, 336] width 164 height 34
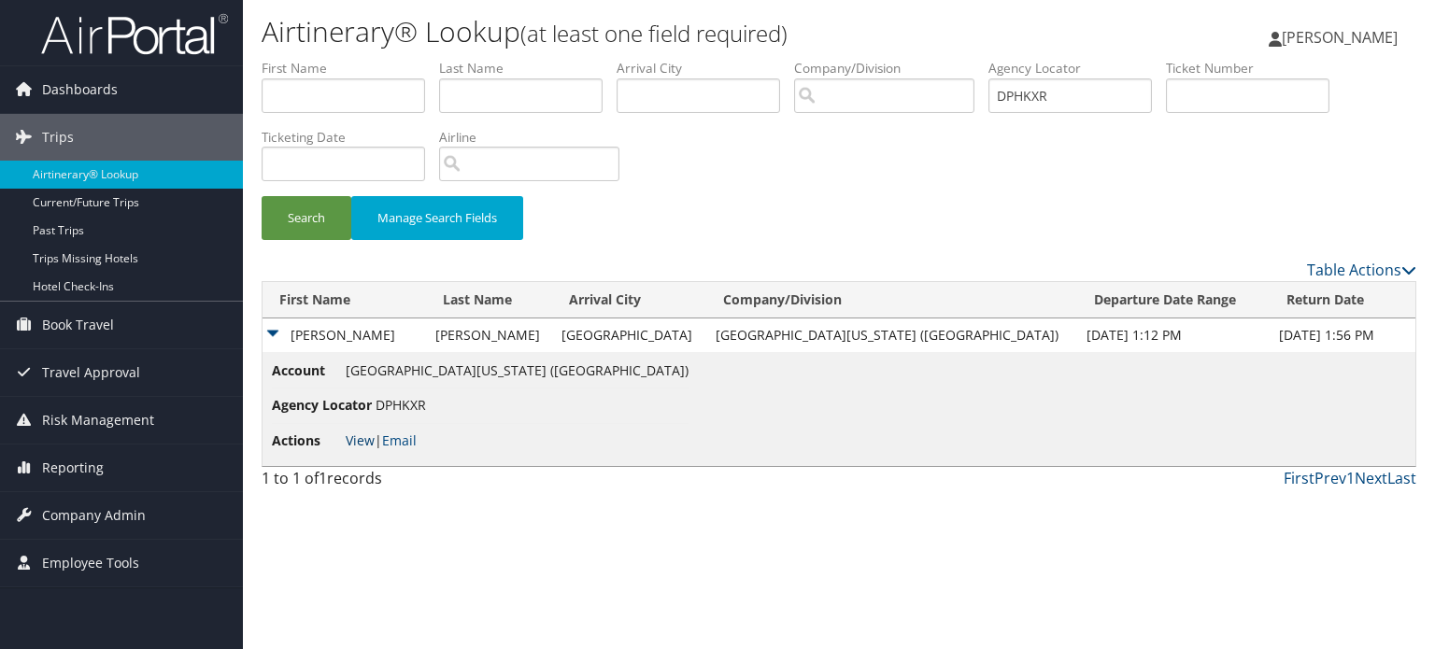
click at [348, 441] on link "View" at bounding box center [360, 441] width 29 height 18
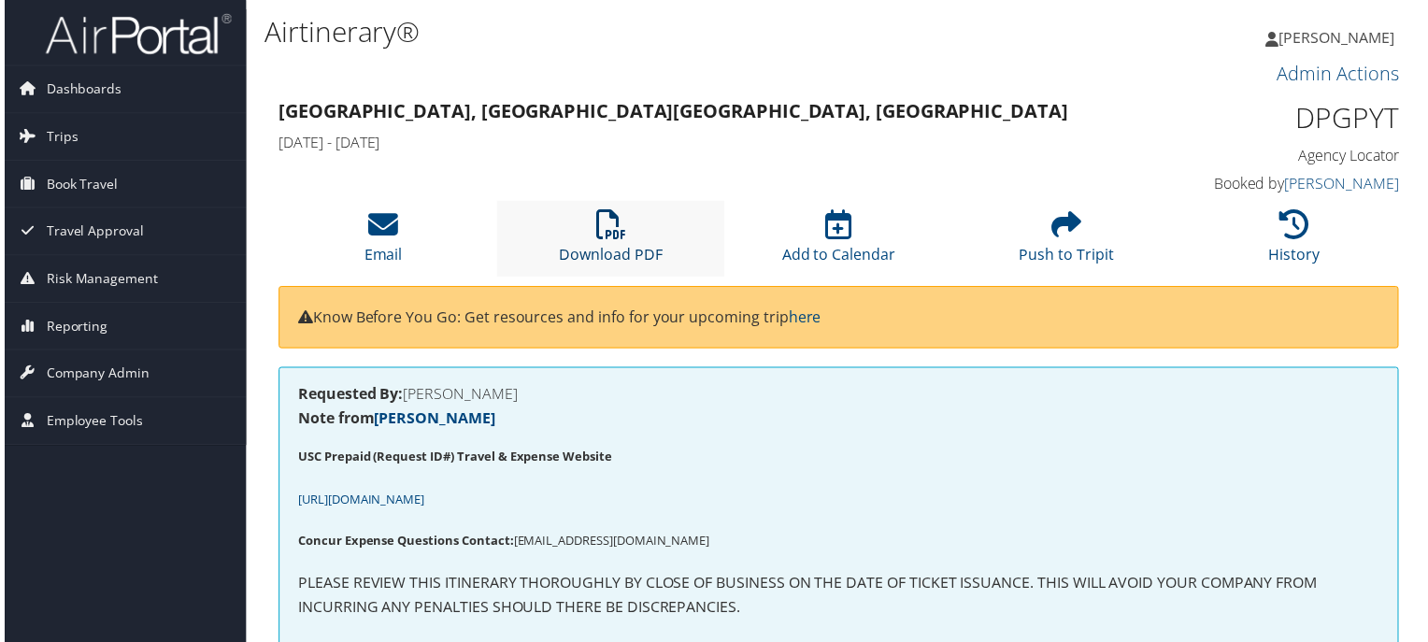
click at [600, 226] on icon at bounding box center [610, 226] width 30 height 30
click at [613, 226] on icon at bounding box center [610, 226] width 30 height 30
click at [610, 232] on icon at bounding box center [610, 226] width 30 height 30
click at [619, 235] on icon at bounding box center [610, 226] width 30 height 30
click at [617, 231] on icon at bounding box center [610, 226] width 30 height 30
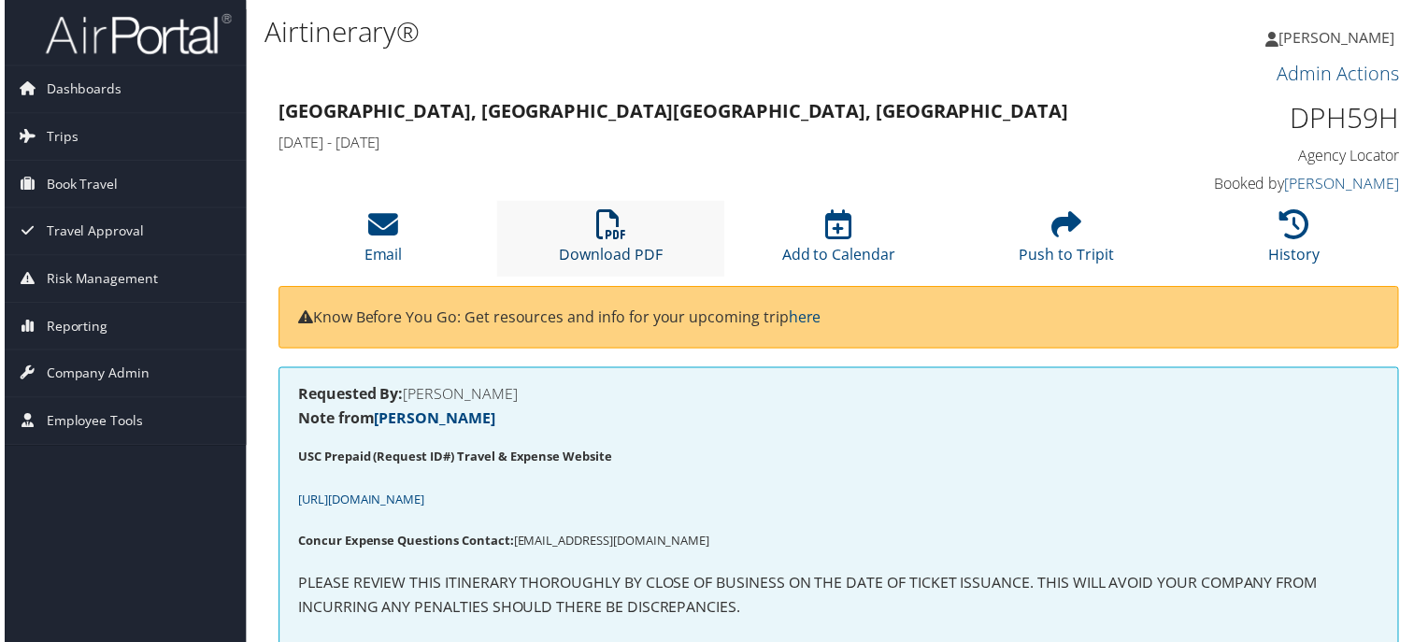
click at [620, 232] on icon at bounding box center [610, 226] width 30 height 30
click at [602, 221] on icon at bounding box center [610, 226] width 30 height 30
click at [635, 229] on li "Download PDF" at bounding box center [609, 240] width 229 height 76
click at [608, 235] on icon at bounding box center [610, 226] width 30 height 30
click at [620, 203] on li "Download PDF" at bounding box center [609, 240] width 229 height 76
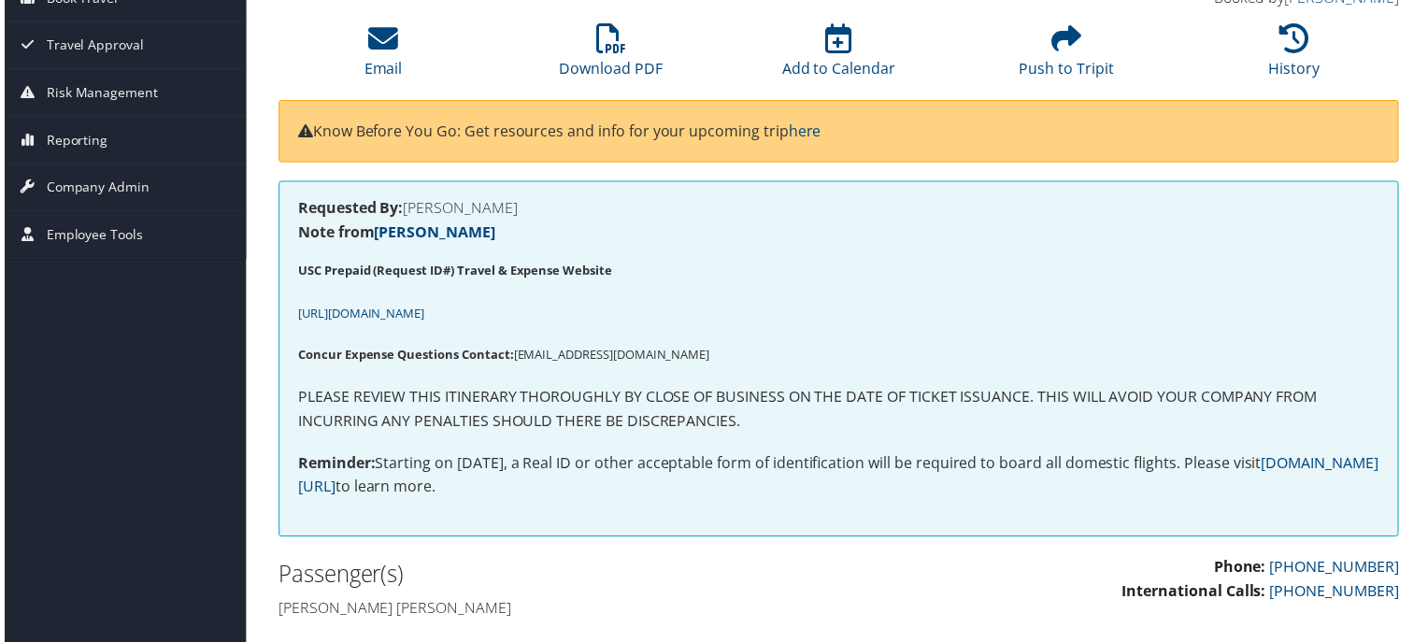
scroll to position [93, 0]
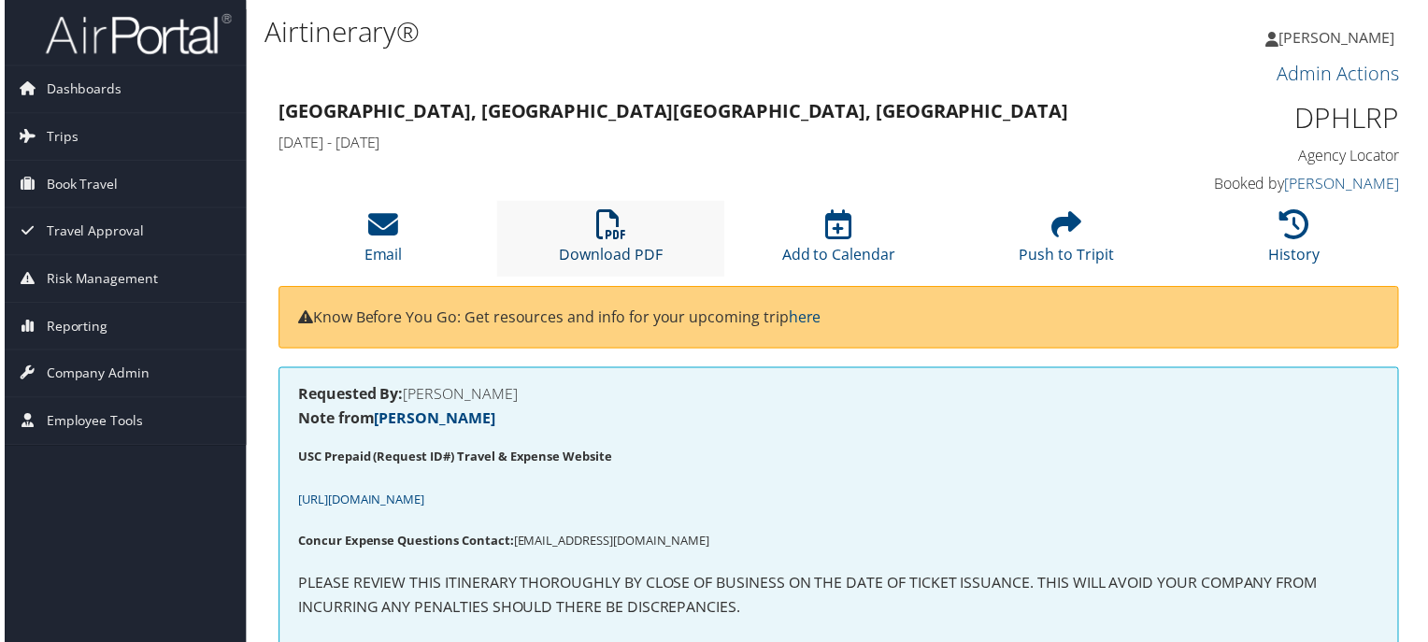
click at [603, 223] on icon at bounding box center [610, 226] width 30 height 30
click at [605, 238] on icon at bounding box center [610, 226] width 30 height 30
click at [588, 230] on li "Download PDF" at bounding box center [609, 240] width 229 height 76
